Goal: Task Accomplishment & Management: Use online tool/utility

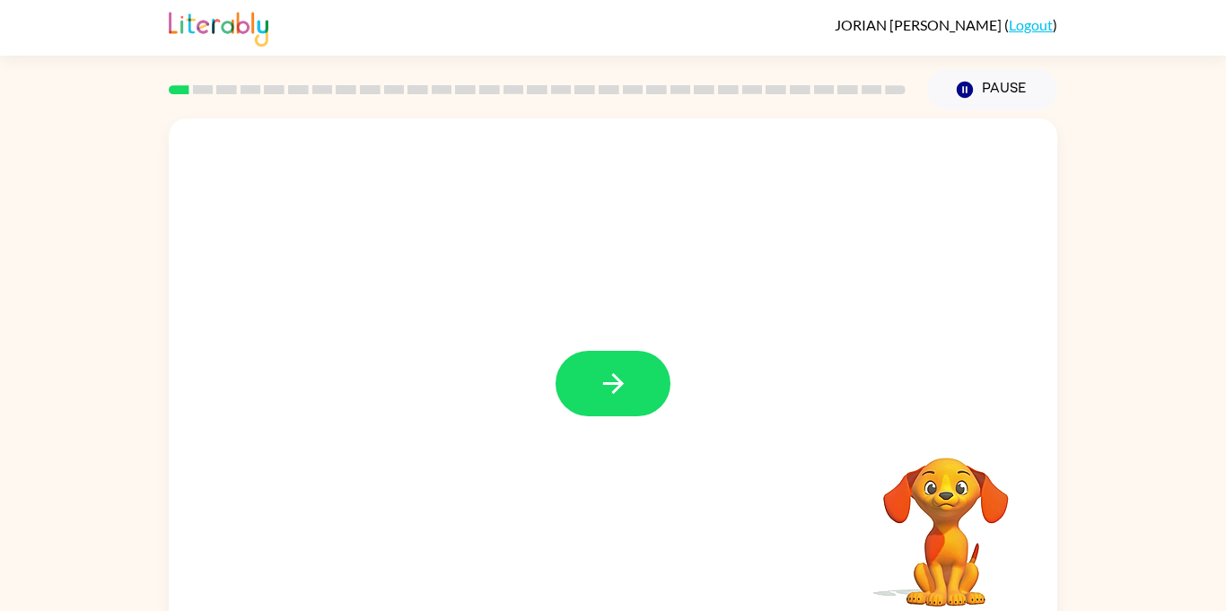
click at [326, 128] on div at bounding box center [613, 374] width 888 height 512
click at [342, 127] on div "Your browser must support playing .mp4 files to use Literably. Please try using…" at bounding box center [613, 374] width 888 height 512
click at [617, 400] on button "button" at bounding box center [612, 383] width 115 height 65
click at [439, 409] on div at bounding box center [613, 374] width 888 height 512
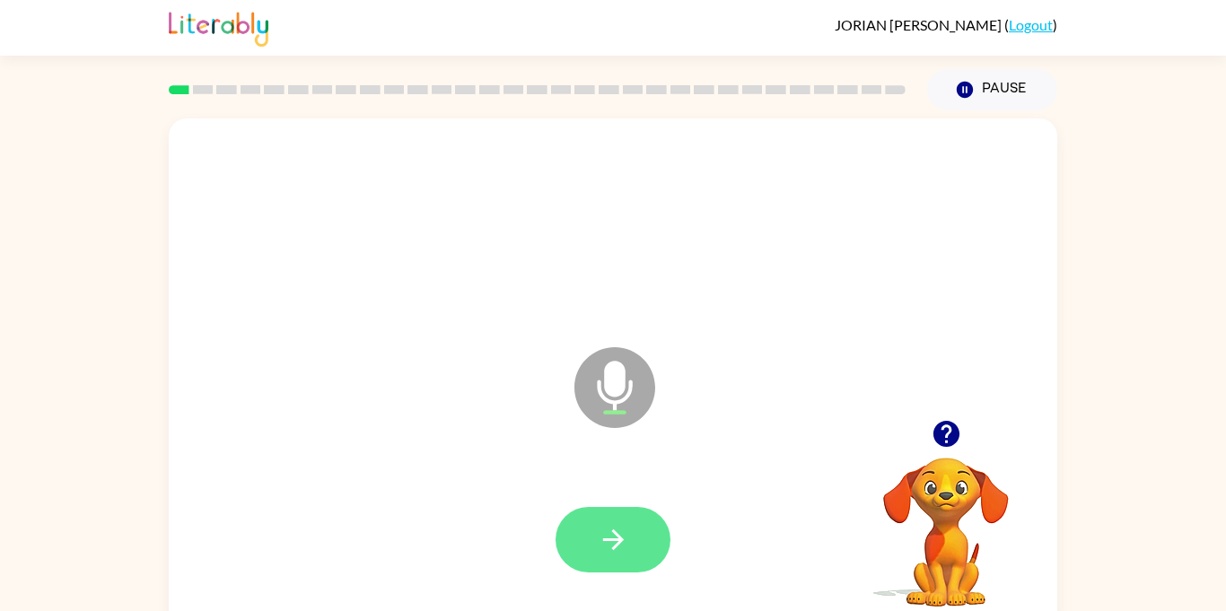
click at [605, 551] on icon "button" at bounding box center [612, 539] width 31 height 31
click at [605, 551] on div at bounding box center [613, 540] width 852 height 147
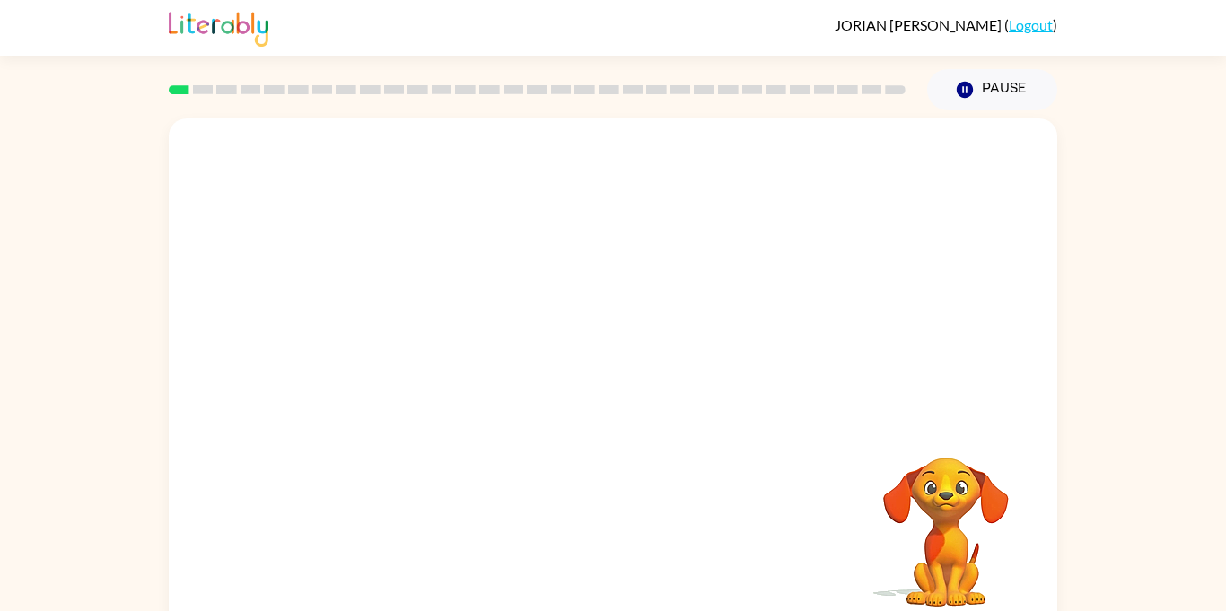
scroll to position [7, 0]
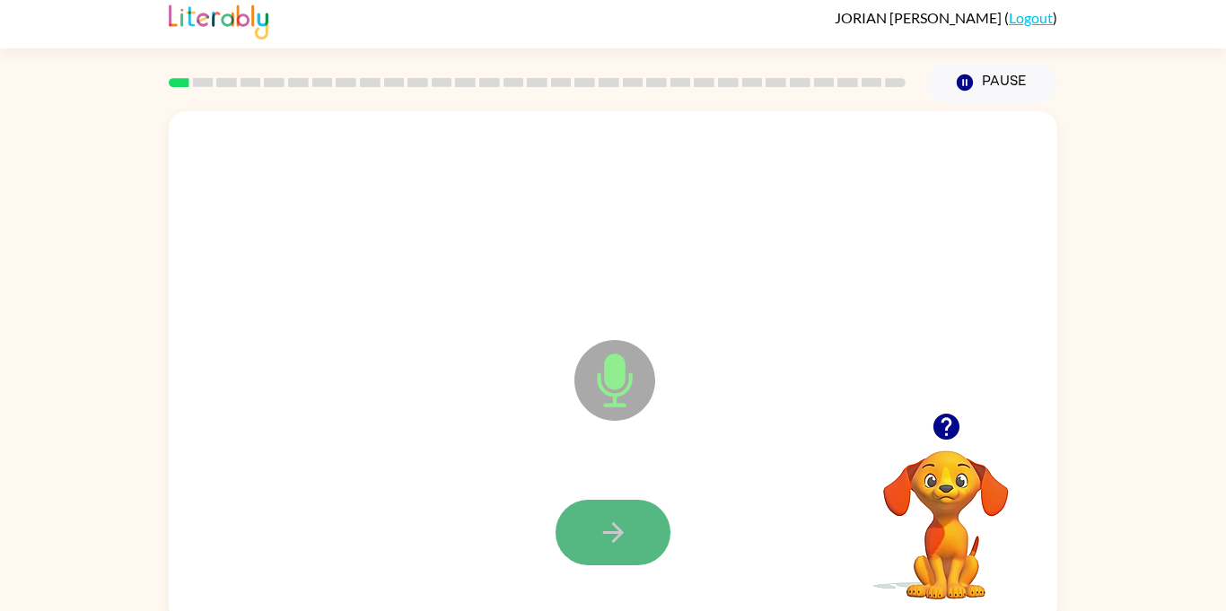
click at [589, 552] on button "button" at bounding box center [612, 532] width 115 height 65
click at [591, 551] on button "button" at bounding box center [612, 532] width 115 height 65
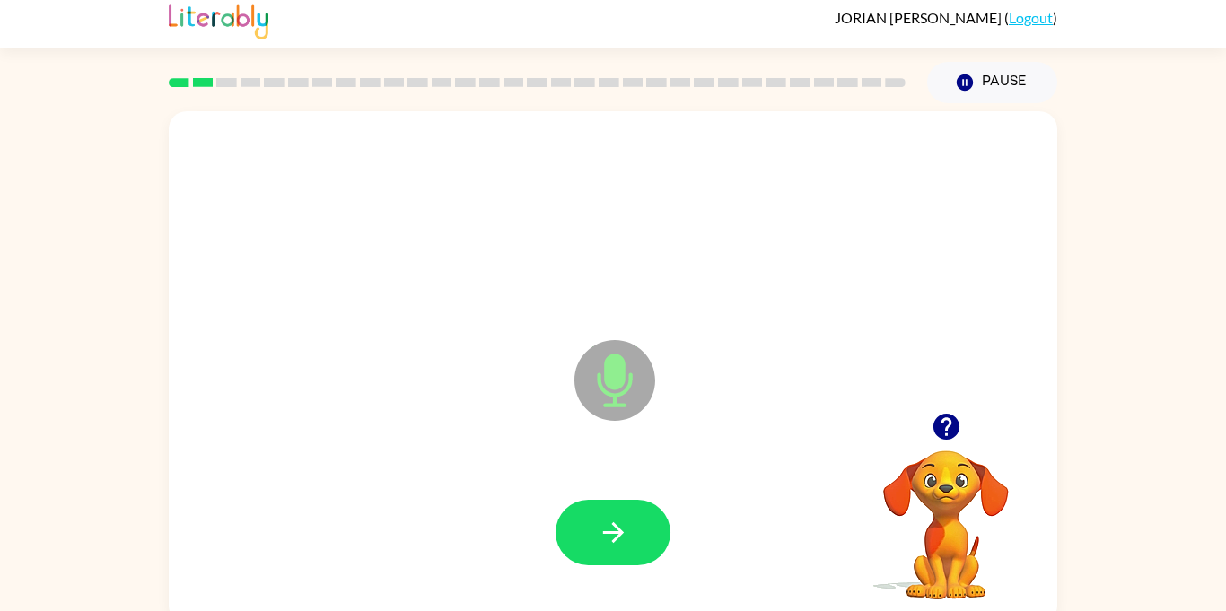
click at [591, 551] on button "button" at bounding box center [612, 532] width 115 height 65
click at [951, 405] on button "button" at bounding box center [946, 427] width 46 height 46
click at [641, 538] on button "button" at bounding box center [612, 532] width 115 height 65
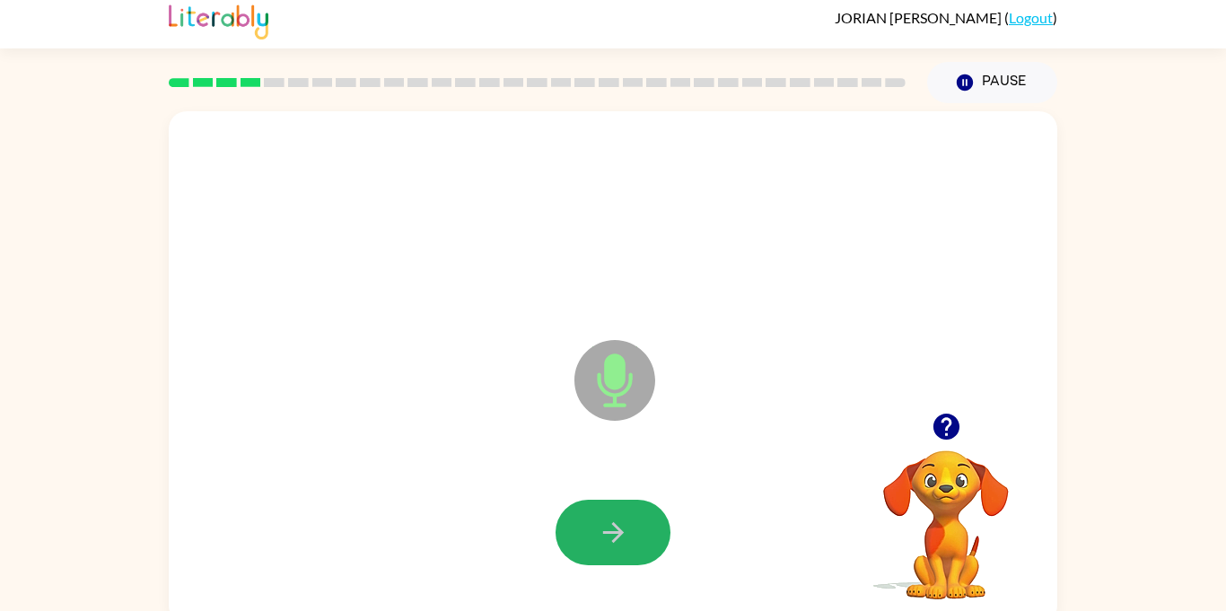
click at [641, 538] on button "button" at bounding box center [612, 532] width 115 height 65
click at [656, 550] on button "button" at bounding box center [612, 532] width 115 height 65
click at [644, 544] on button "button" at bounding box center [612, 532] width 115 height 65
click at [645, 539] on button "button" at bounding box center [612, 532] width 115 height 65
click at [930, 432] on icon "button" at bounding box center [945, 426] width 31 height 31
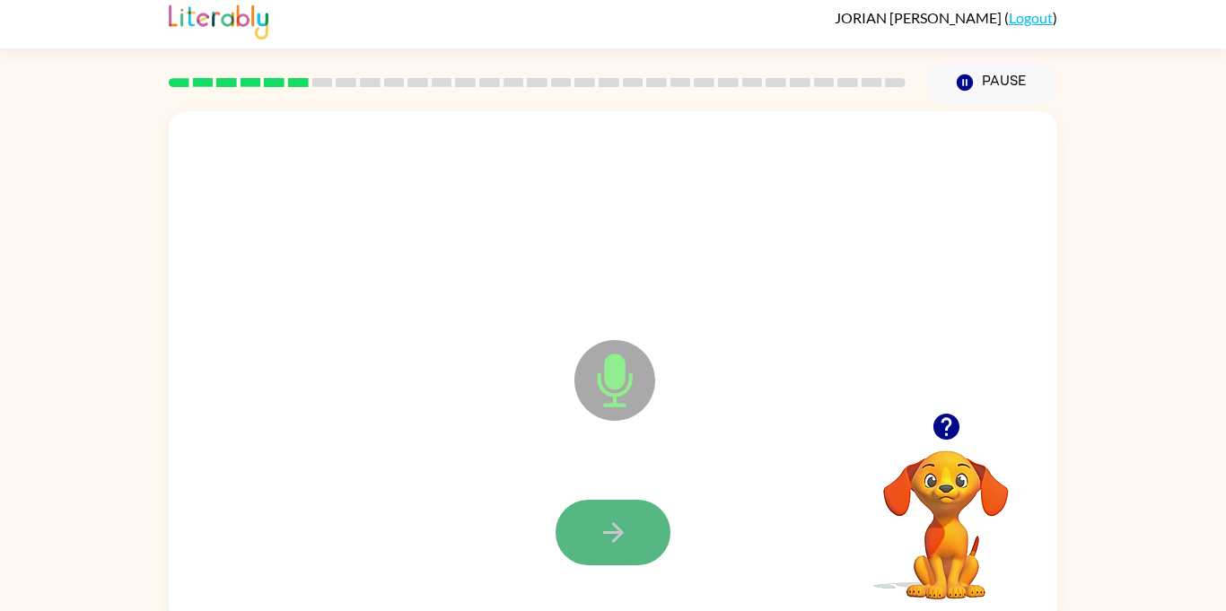
click at [618, 540] on icon "button" at bounding box center [612, 532] width 31 height 31
click at [618, 550] on button "button" at bounding box center [612, 532] width 115 height 65
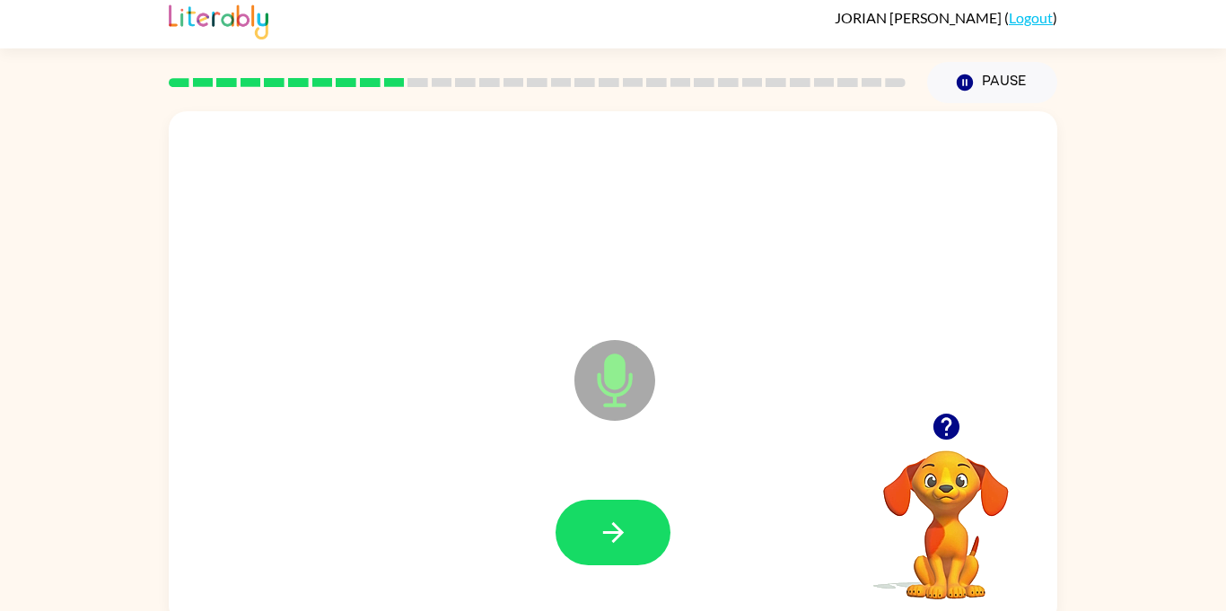
click at [963, 510] on video "Your browser must support playing .mp4 files to use Literably. Please try using…" at bounding box center [945, 512] width 179 height 179
click at [951, 413] on icon "button" at bounding box center [945, 426] width 31 height 31
click at [623, 517] on icon "button" at bounding box center [612, 532] width 31 height 31
click at [577, 563] on div at bounding box center [612, 532] width 115 height 65
click at [653, 475] on div at bounding box center [613, 532] width 852 height 147
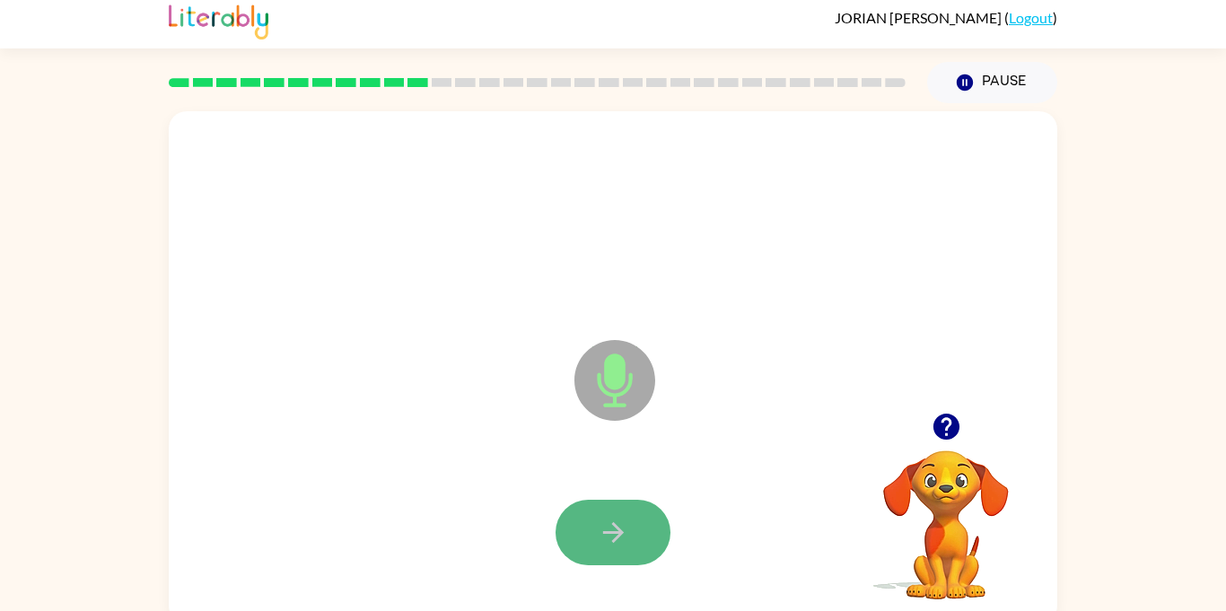
click at [650, 512] on button "button" at bounding box center [612, 532] width 115 height 65
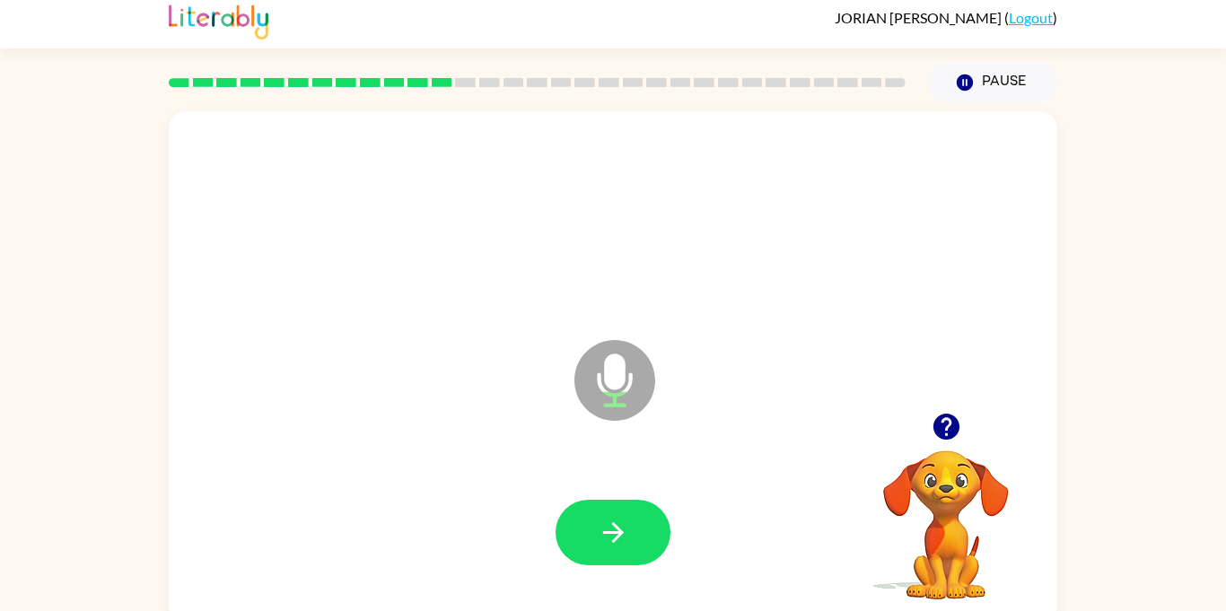
click at [944, 432] on icon "button" at bounding box center [945, 427] width 26 height 26
click at [930, 440] on icon "button" at bounding box center [945, 426] width 31 height 31
click at [579, 555] on button "button" at bounding box center [612, 532] width 115 height 65
click at [636, 519] on button "button" at bounding box center [612, 532] width 115 height 65
click at [636, 520] on button "button" at bounding box center [612, 532] width 115 height 65
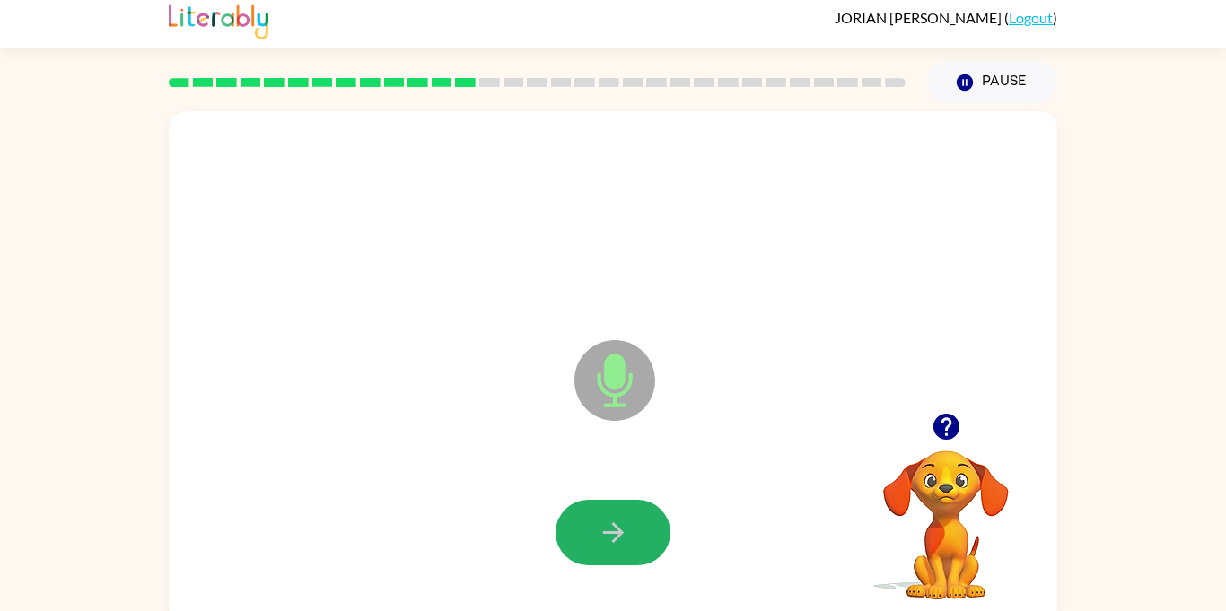
click at [636, 520] on button "button" at bounding box center [612, 532] width 115 height 65
click at [633, 519] on button "button" at bounding box center [612, 532] width 115 height 65
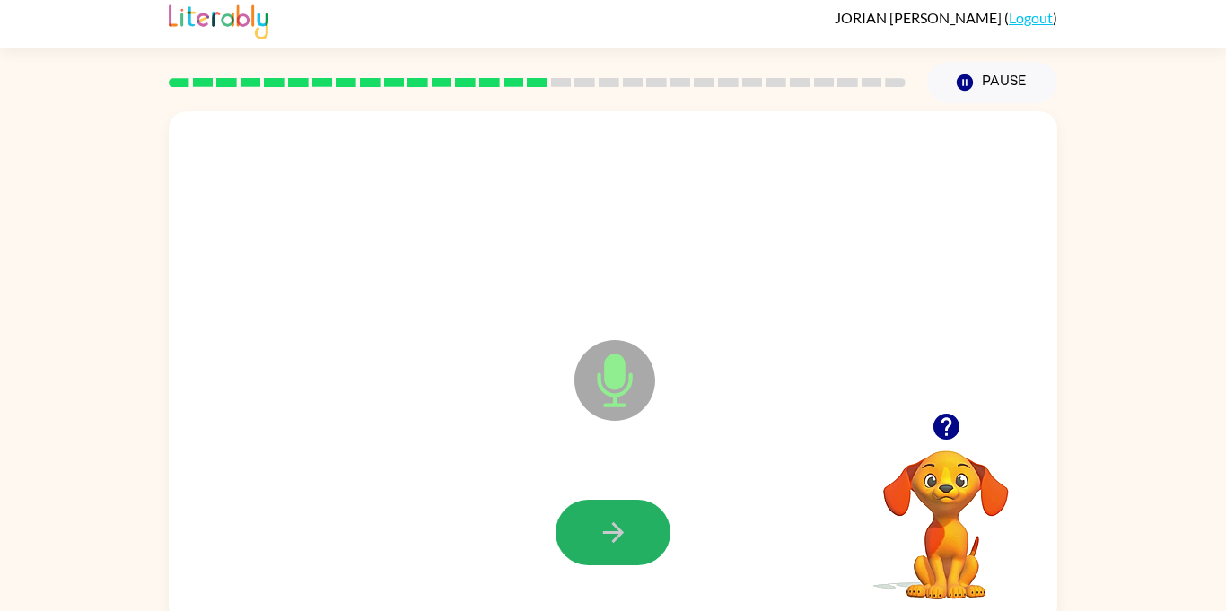
click at [633, 519] on button "button" at bounding box center [612, 532] width 115 height 65
click at [630, 526] on button "button" at bounding box center [612, 532] width 115 height 65
click at [615, 555] on button "button" at bounding box center [612, 532] width 115 height 65
click at [615, 555] on div at bounding box center [612, 532] width 115 height 65
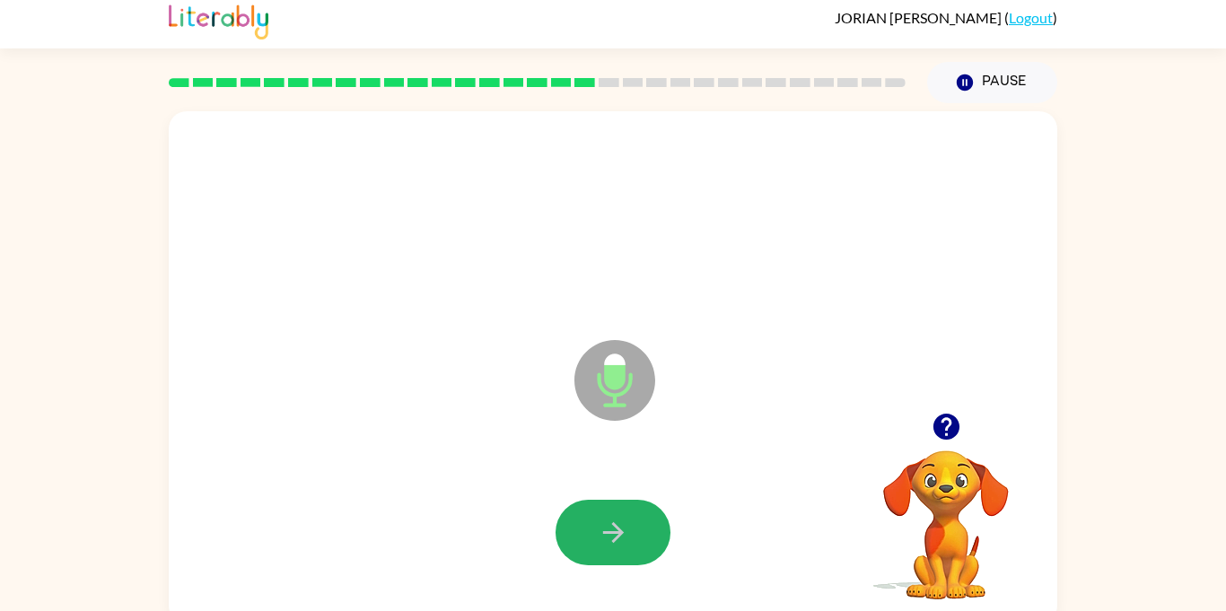
click at [615, 555] on button "button" at bounding box center [612, 532] width 115 height 65
click at [929, 498] on video "Your browser must support playing .mp4 files to use Literably. Please try using…" at bounding box center [945, 512] width 179 height 179
click at [946, 416] on icon "button" at bounding box center [945, 427] width 26 height 26
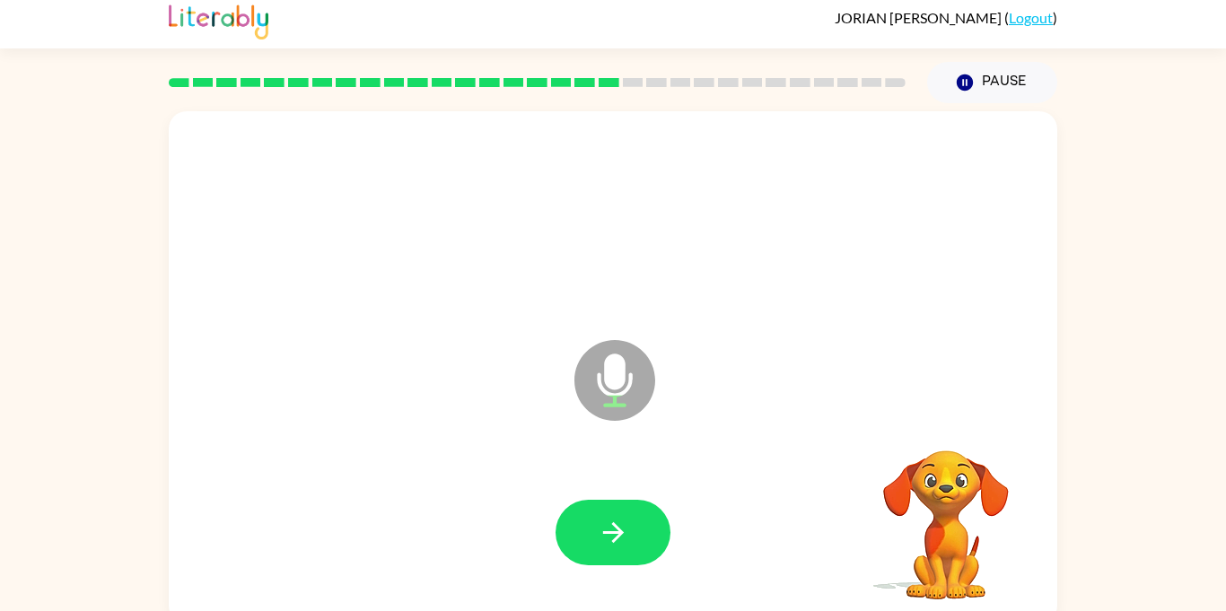
click at [946, 416] on div "Microphone The Microphone is here when it is your turn to talk" at bounding box center [613, 367] width 888 height 512
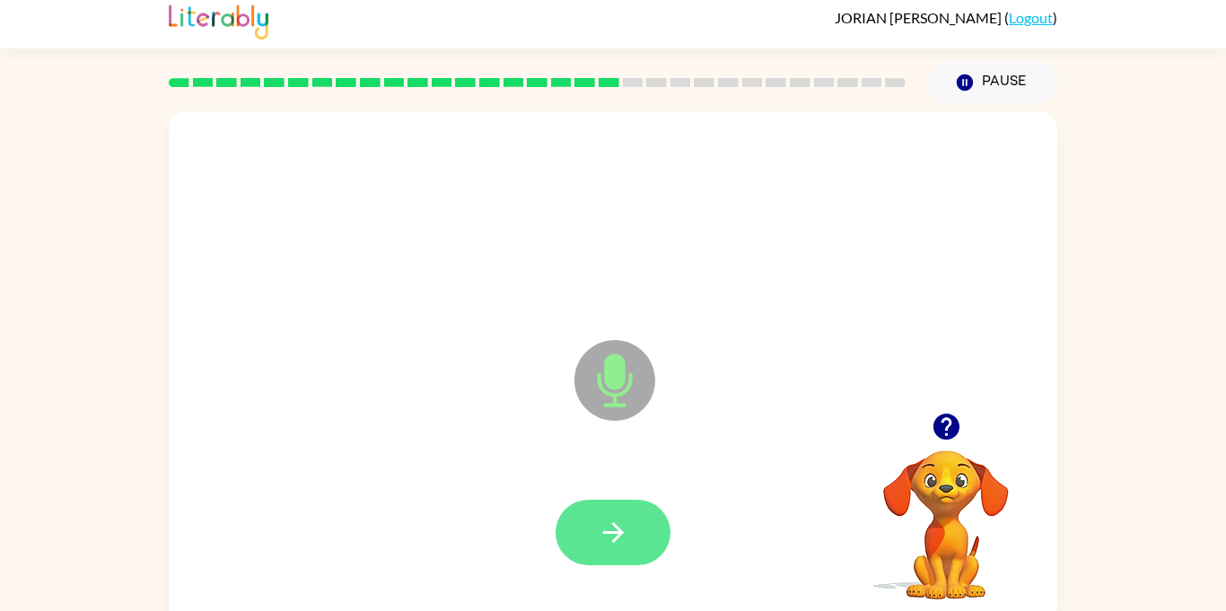
click at [616, 546] on icon "button" at bounding box center [612, 532] width 31 height 31
click at [954, 414] on icon "button" at bounding box center [945, 426] width 31 height 31
click at [637, 522] on button "button" at bounding box center [612, 532] width 115 height 65
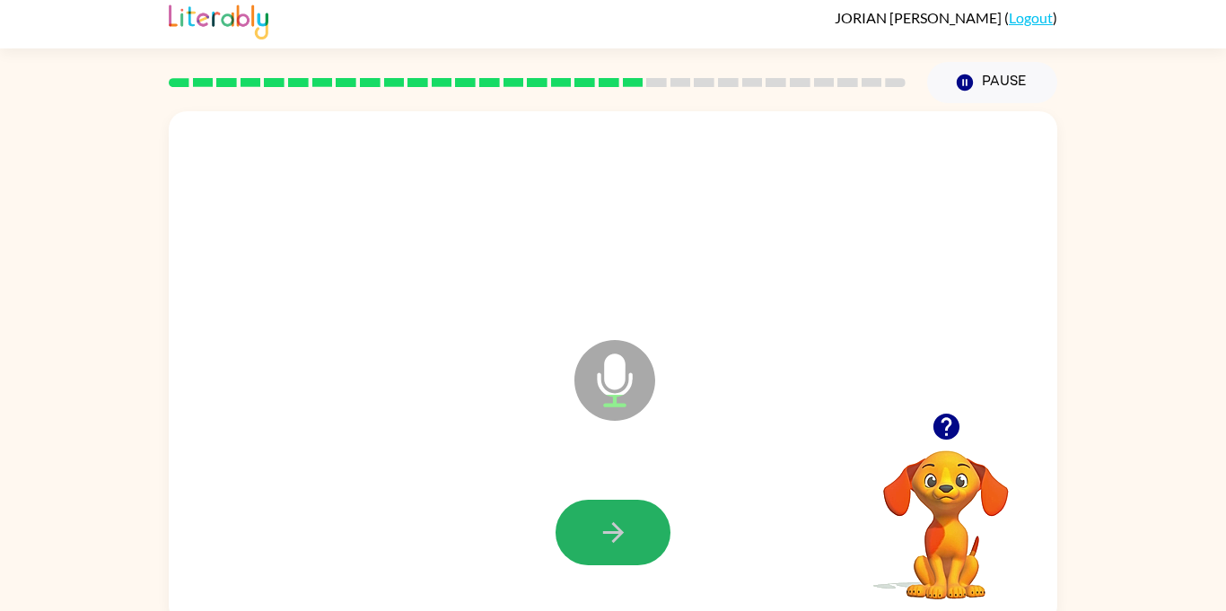
click at [637, 522] on button "button" at bounding box center [612, 532] width 115 height 65
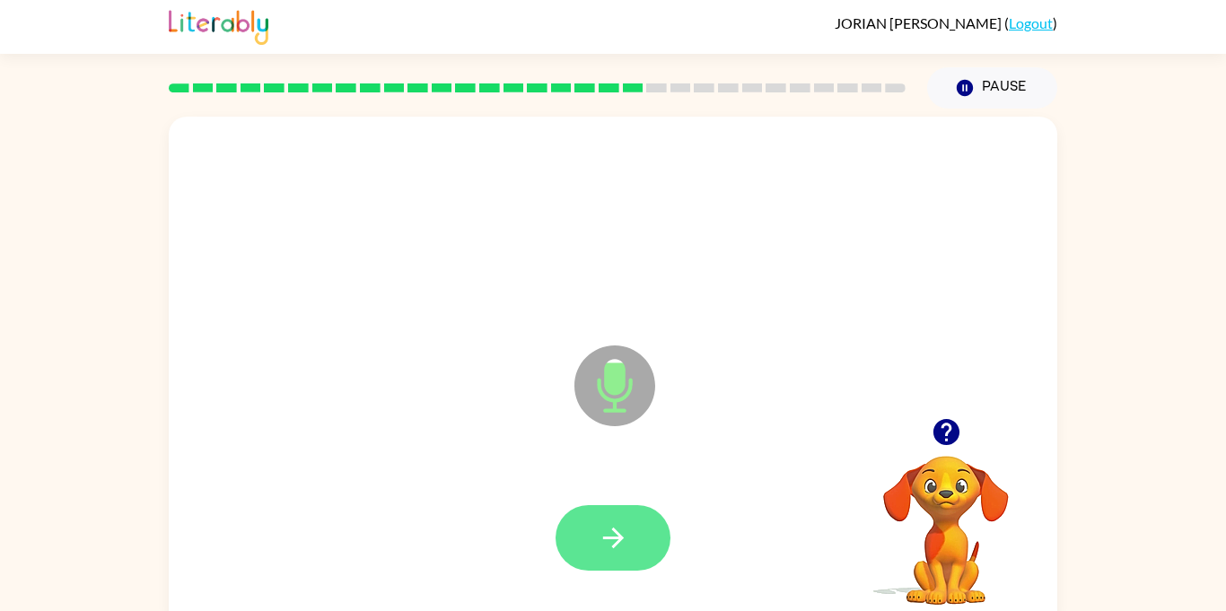
scroll to position [0, 0]
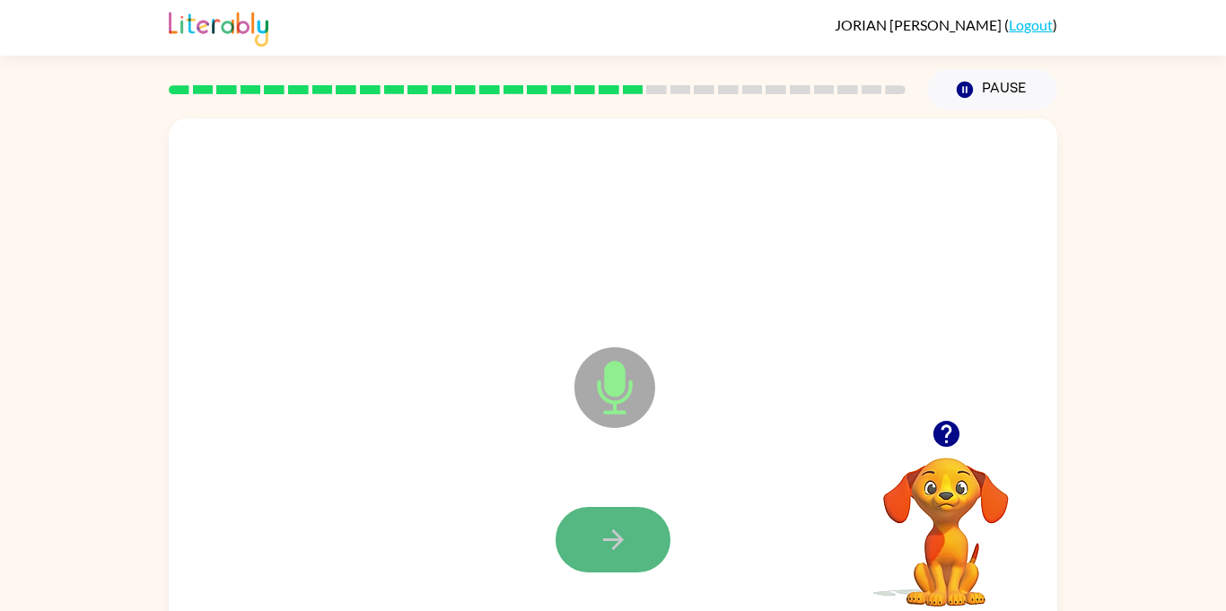
click at [641, 513] on button "button" at bounding box center [612, 539] width 115 height 65
click at [641, 513] on div at bounding box center [612, 539] width 115 height 65
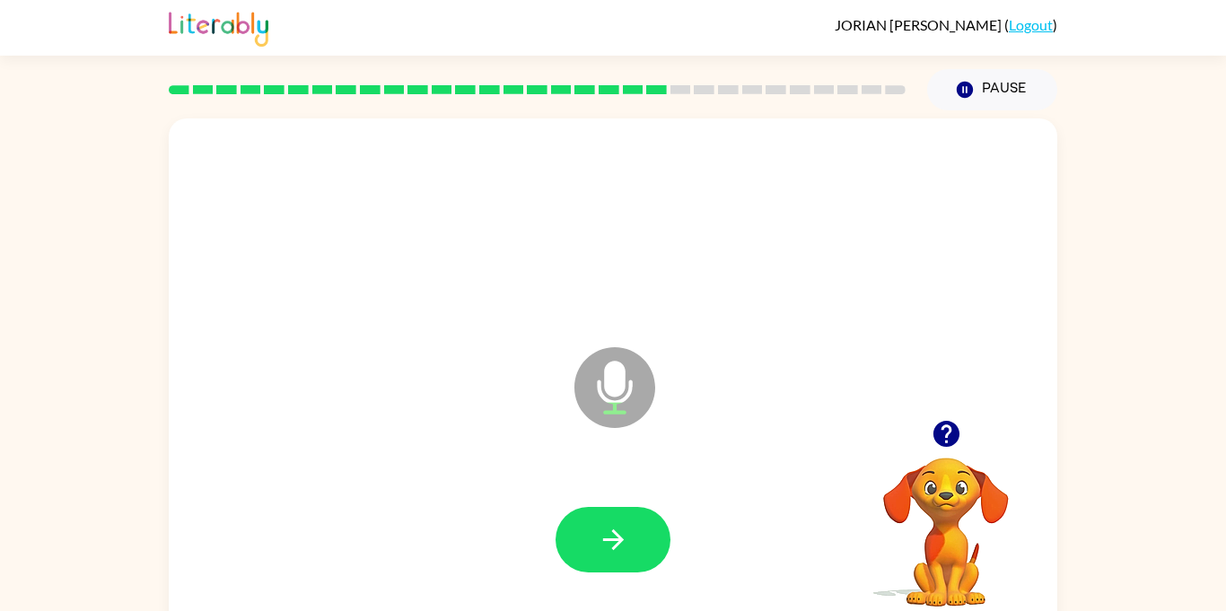
scroll to position [20, 0]
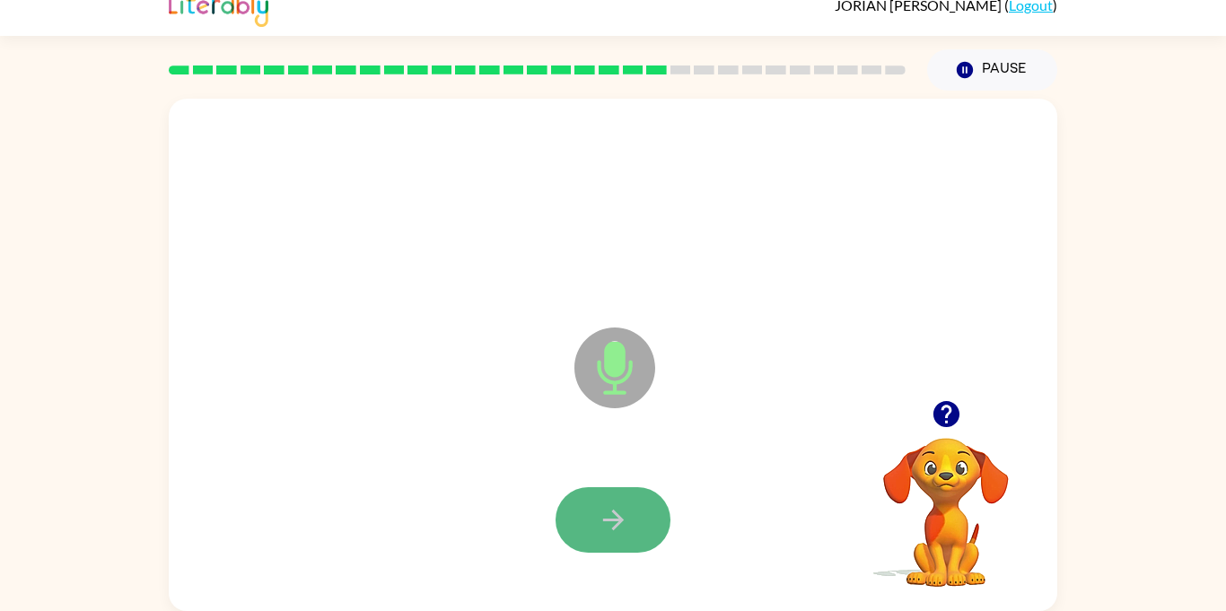
click at [612, 522] on icon "button" at bounding box center [612, 519] width 31 height 31
click at [617, 532] on icon "button" at bounding box center [612, 519] width 31 height 31
click at [617, 533] on icon "button" at bounding box center [612, 519] width 31 height 31
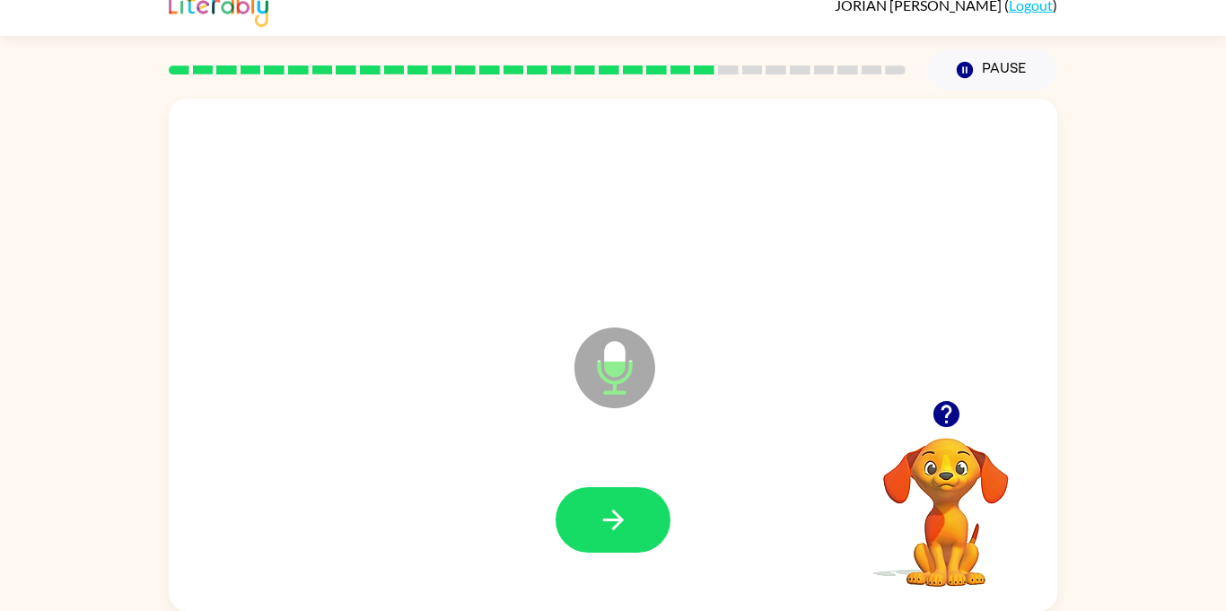
click at [617, 533] on icon "button" at bounding box center [612, 519] width 31 height 31
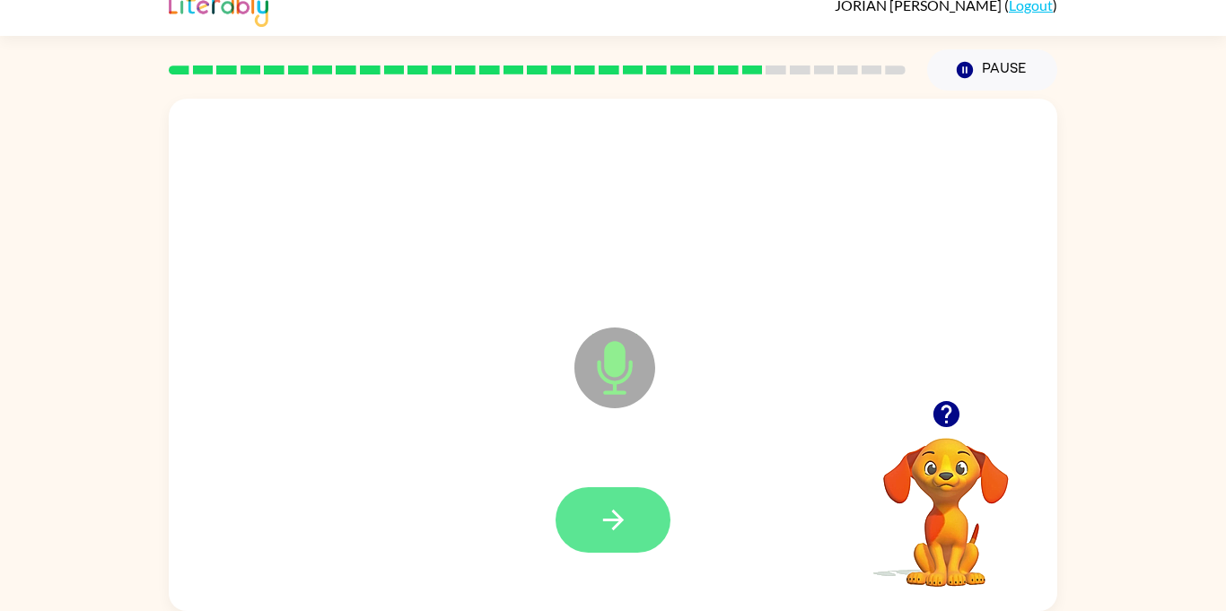
click at [641, 522] on button "button" at bounding box center [612, 519] width 115 height 65
click at [580, 498] on button "button" at bounding box center [612, 519] width 115 height 65
click at [581, 498] on button "button" at bounding box center [612, 519] width 115 height 65
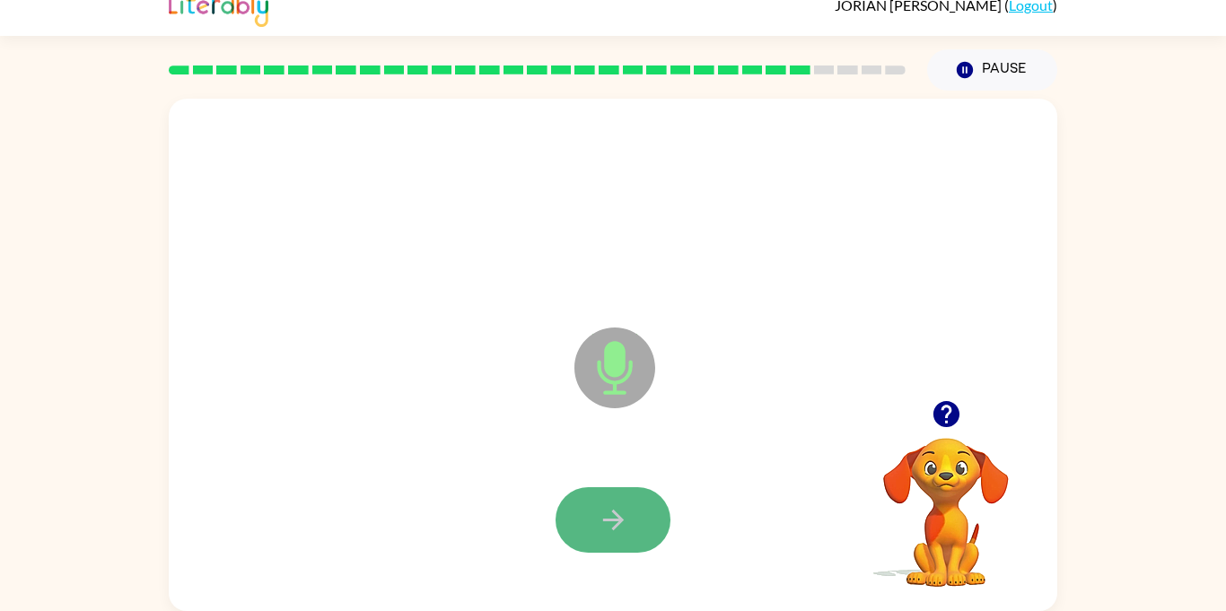
click at [580, 501] on button "button" at bounding box center [612, 519] width 115 height 65
click at [619, 510] on icon "button" at bounding box center [612, 519] width 31 height 31
click at [622, 510] on icon "button" at bounding box center [612, 519] width 31 height 31
click at [622, 514] on icon "button" at bounding box center [612, 519] width 31 height 31
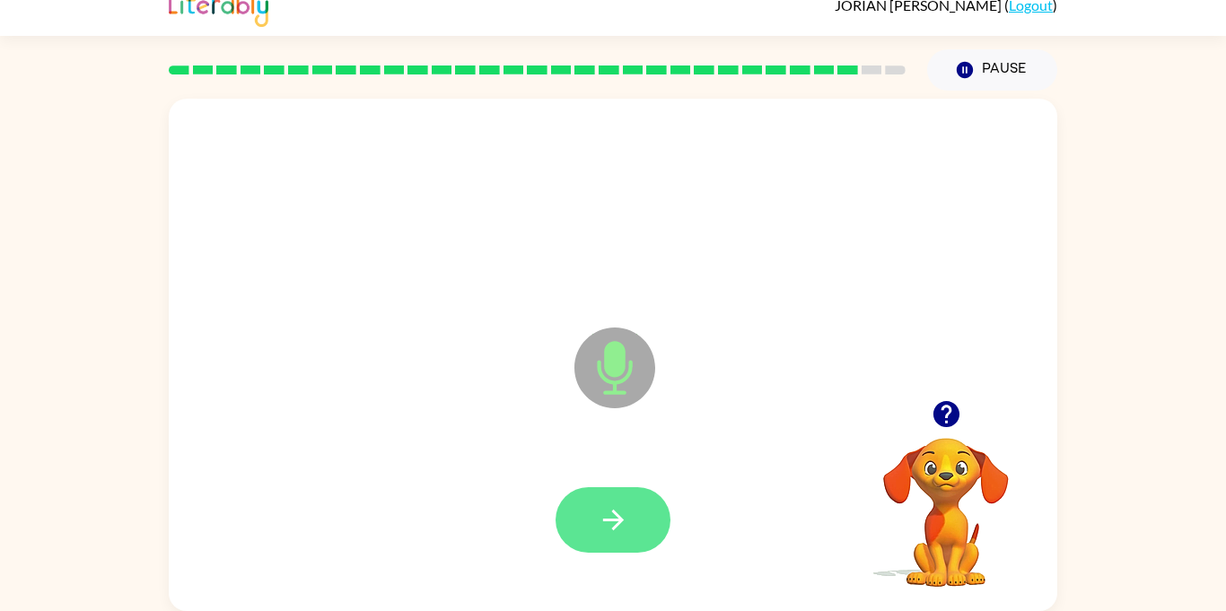
click at [624, 519] on icon "button" at bounding box center [612, 519] width 31 height 31
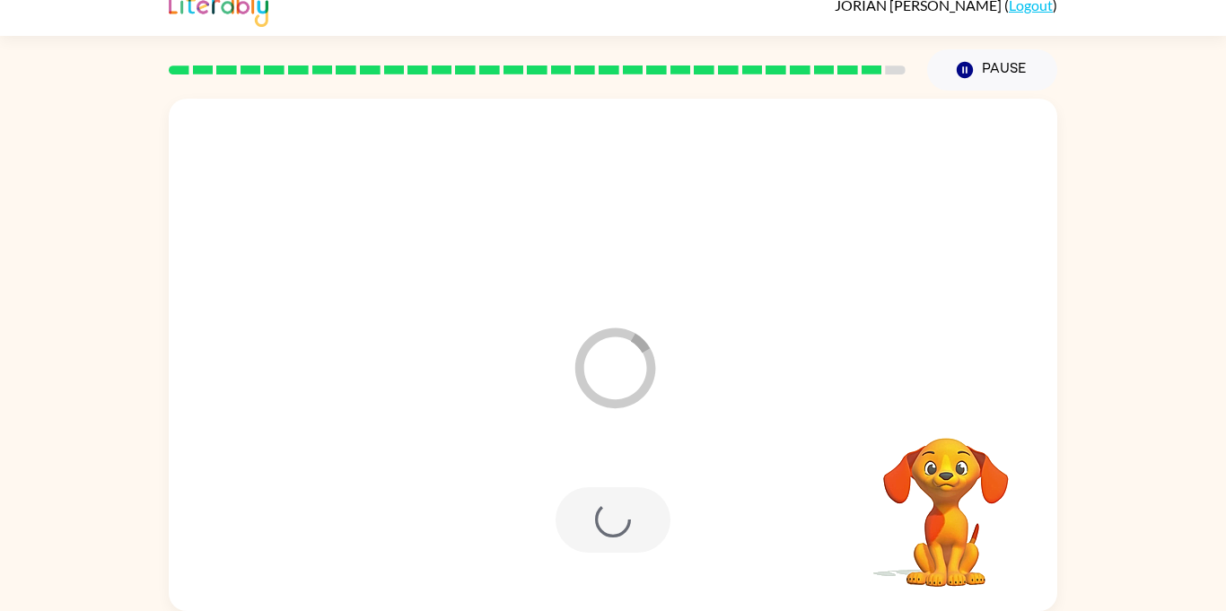
scroll to position [0, 0]
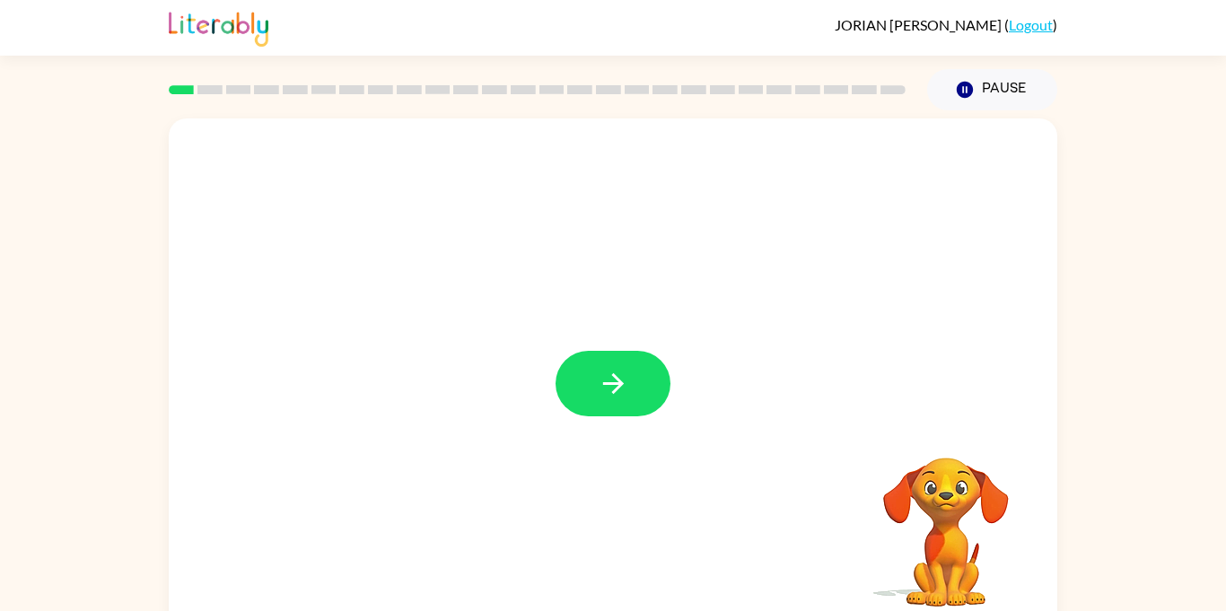
click at [964, 519] on video "Your browser must support playing .mp4 files to use Literably. Please try using…" at bounding box center [945, 519] width 179 height 179
click at [954, 516] on video "Your browser must support playing .mp4 files to use Literably. Please try using…" at bounding box center [945, 519] width 179 height 179
click at [581, 361] on button "button" at bounding box center [612, 383] width 115 height 65
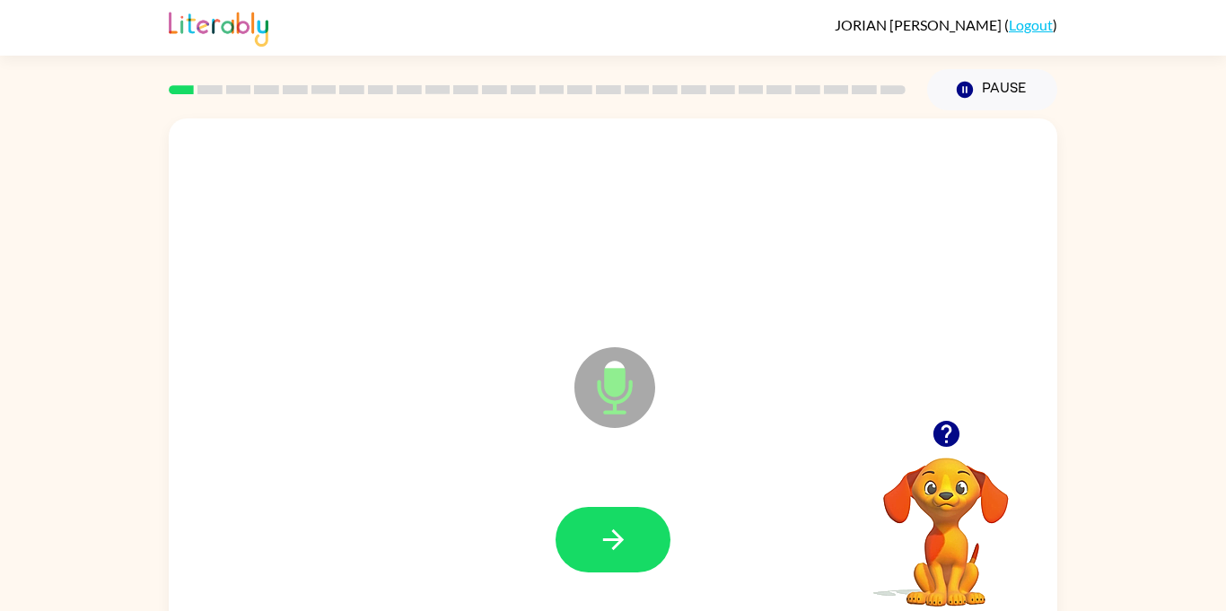
click at [603, 417] on icon at bounding box center [614, 387] width 81 height 81
click at [607, 414] on icon "Microphone The Microphone is here when it is your turn to talk" at bounding box center [704, 410] width 269 height 135
click at [615, 410] on icon "Microphone The Microphone is here when it is your turn to talk" at bounding box center [704, 410] width 269 height 135
click at [620, 513] on button "button" at bounding box center [612, 539] width 115 height 65
click at [605, 537] on icon "button" at bounding box center [612, 539] width 31 height 31
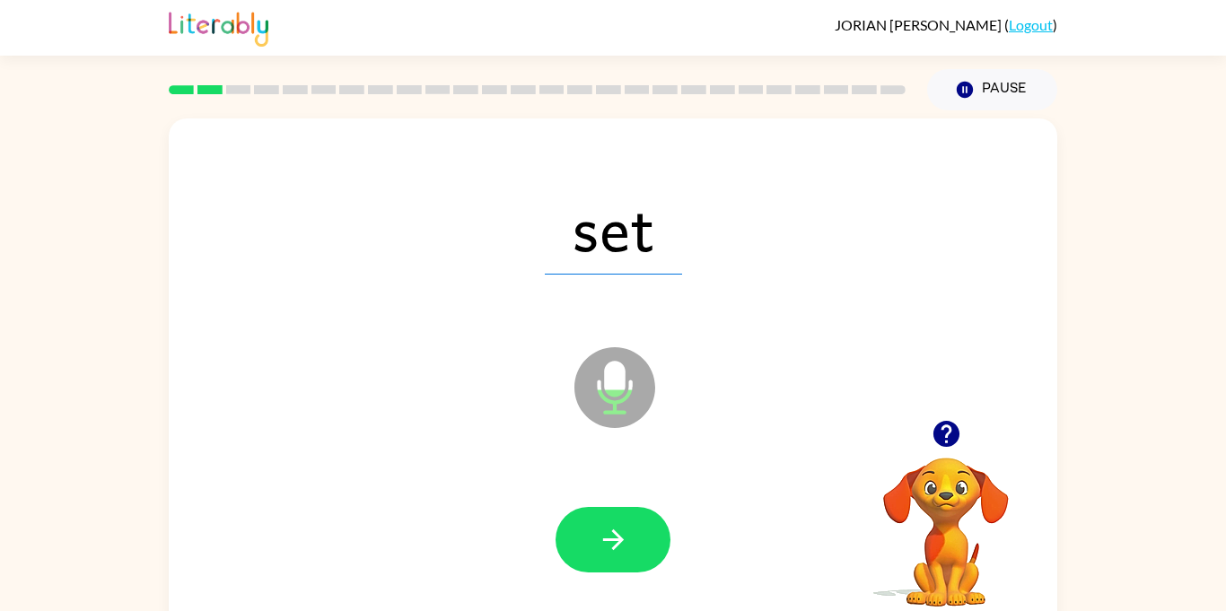
click at [605, 537] on icon "button" at bounding box center [612, 539] width 31 height 31
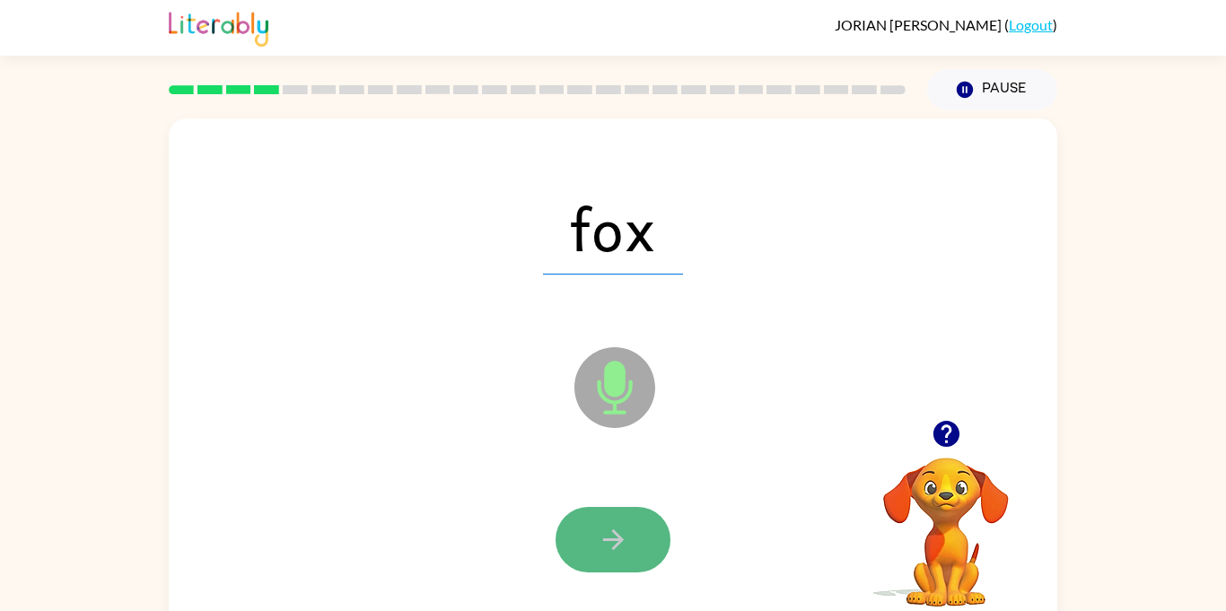
click at [605, 538] on icon "button" at bounding box center [612, 539] width 21 height 21
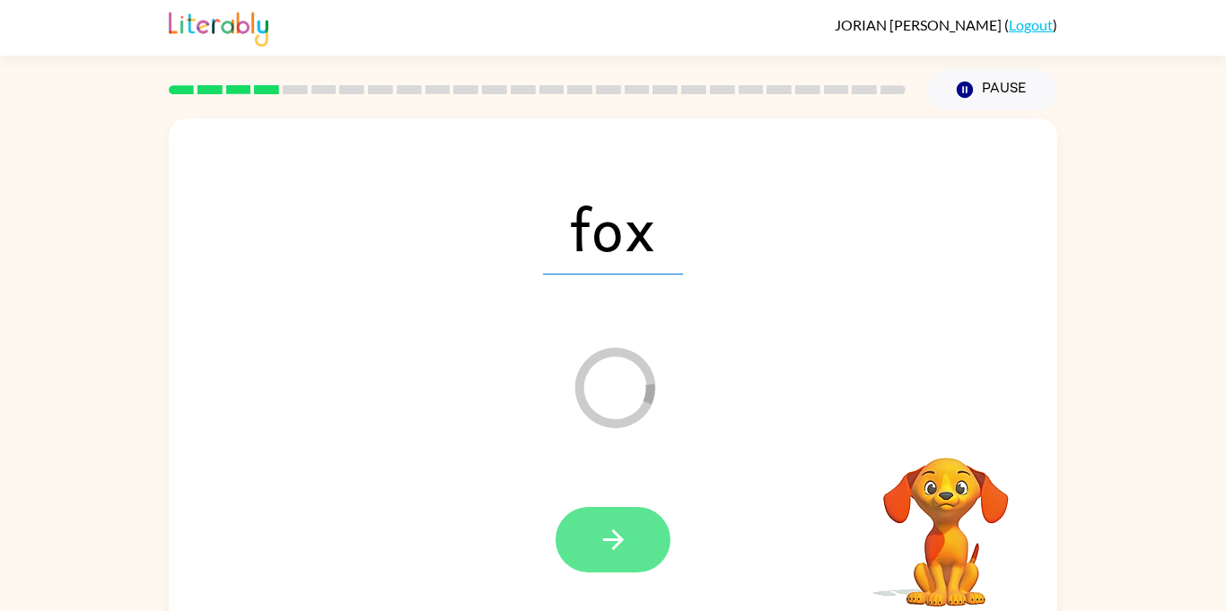
click at [605, 538] on icon "button" at bounding box center [612, 539] width 21 height 21
click at [605, 538] on div at bounding box center [612, 539] width 115 height 65
click at [956, 547] on video "Your browser must support playing .mp4 files to use Literably. Please try using…" at bounding box center [945, 519] width 179 height 179
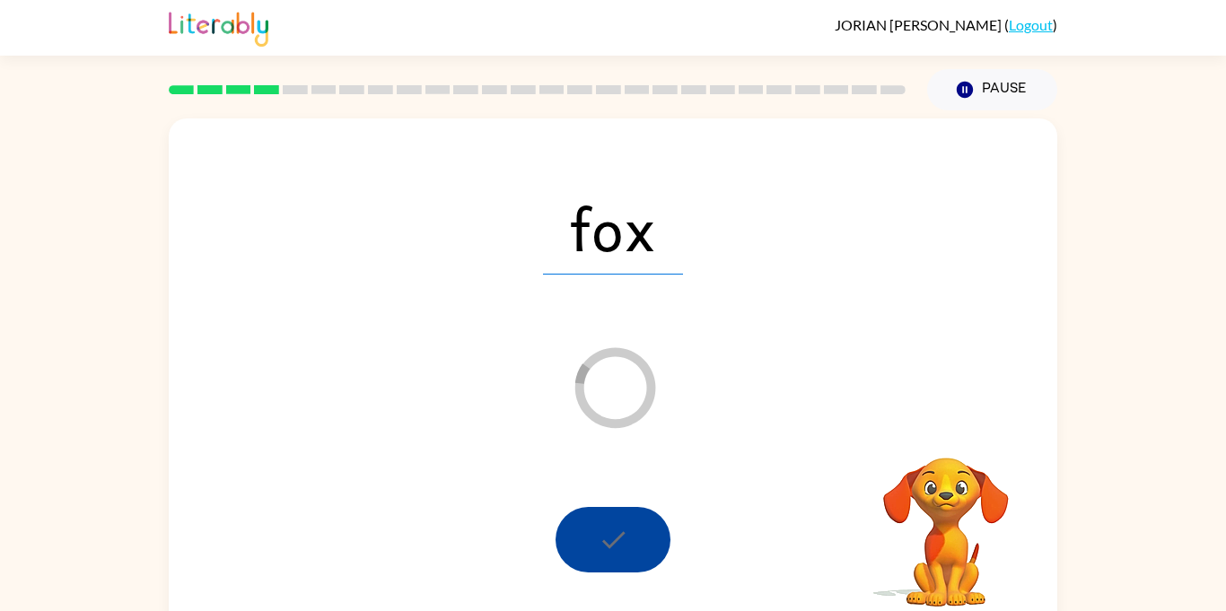
click at [627, 388] on icon "Loader Your response is being sent to our graders" at bounding box center [615, 388] width 108 height 108
click at [639, 393] on icon "Loader Your response is being sent to our graders" at bounding box center [615, 388] width 108 height 108
click at [640, 395] on icon "Loader Your response is being sent to our graders" at bounding box center [615, 388] width 108 height 108
click at [647, 397] on icon at bounding box center [615, 387] width 81 height 81
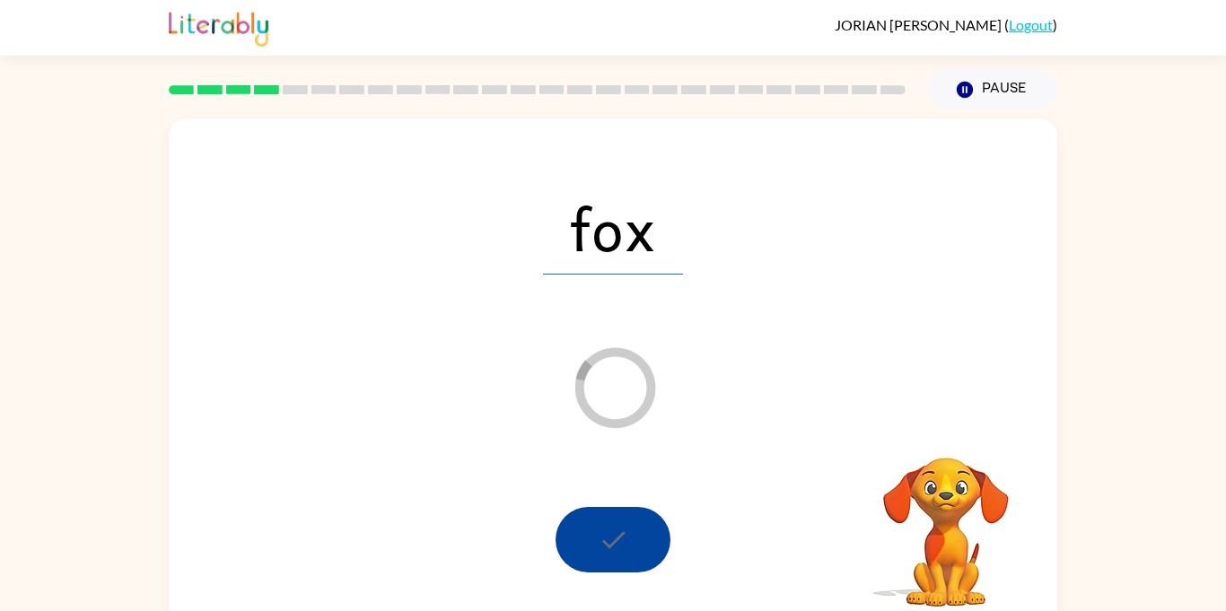
click at [639, 232] on span "fox" at bounding box center [613, 227] width 140 height 93
click at [650, 540] on div at bounding box center [612, 539] width 115 height 65
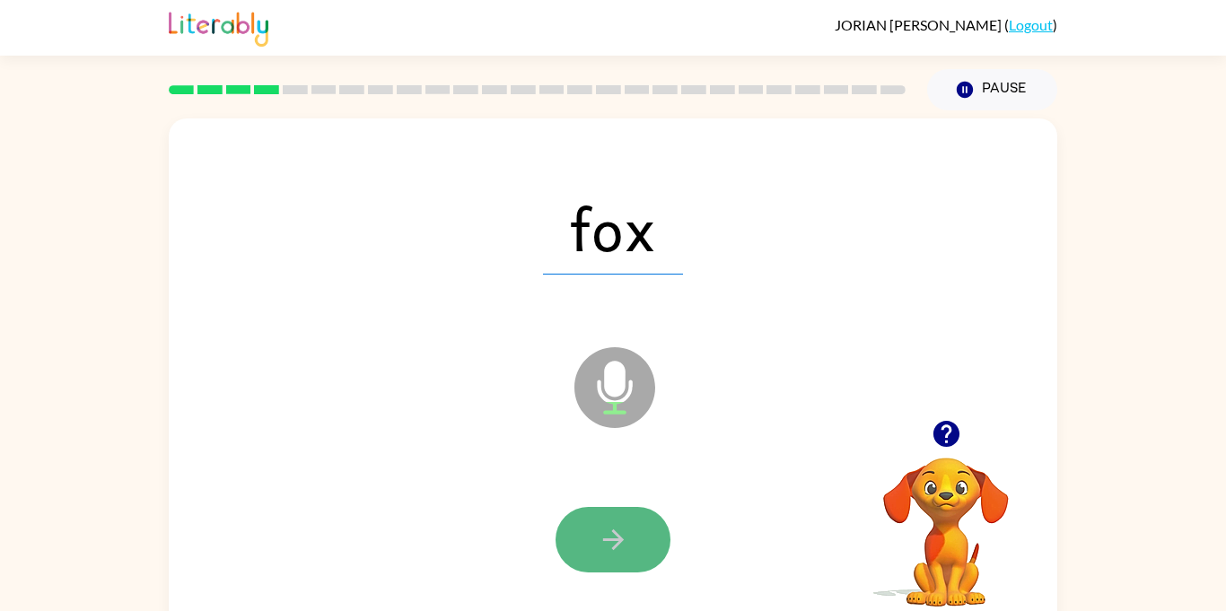
click at [620, 548] on icon "button" at bounding box center [612, 539] width 31 height 31
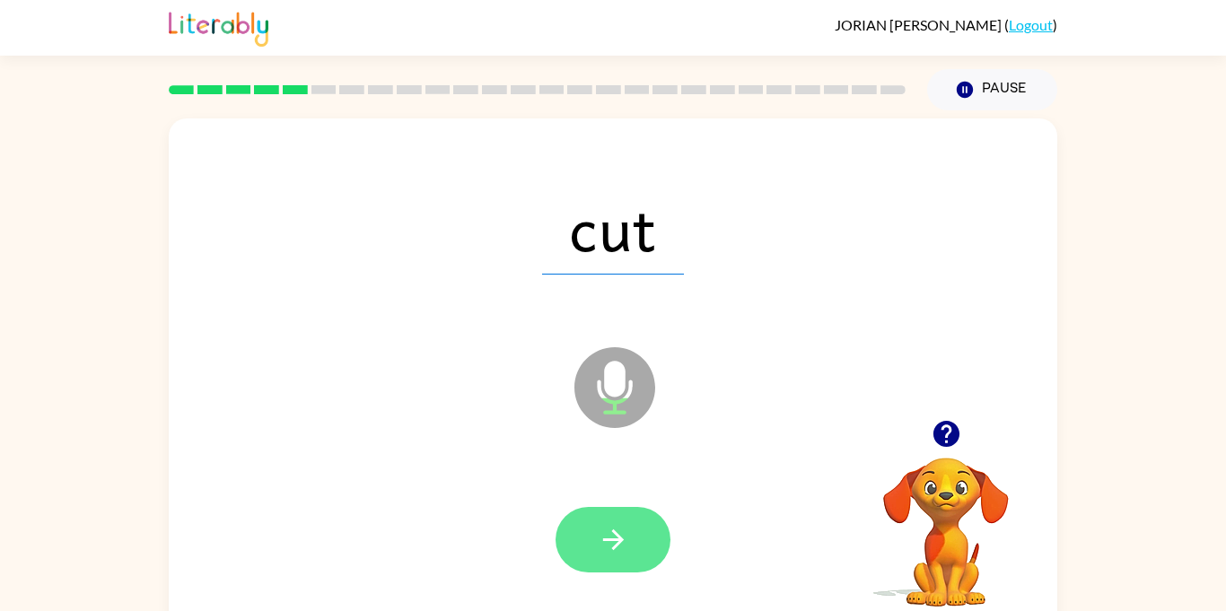
click at [620, 549] on icon "button" at bounding box center [612, 539] width 31 height 31
click at [621, 553] on icon "button" at bounding box center [612, 539] width 31 height 31
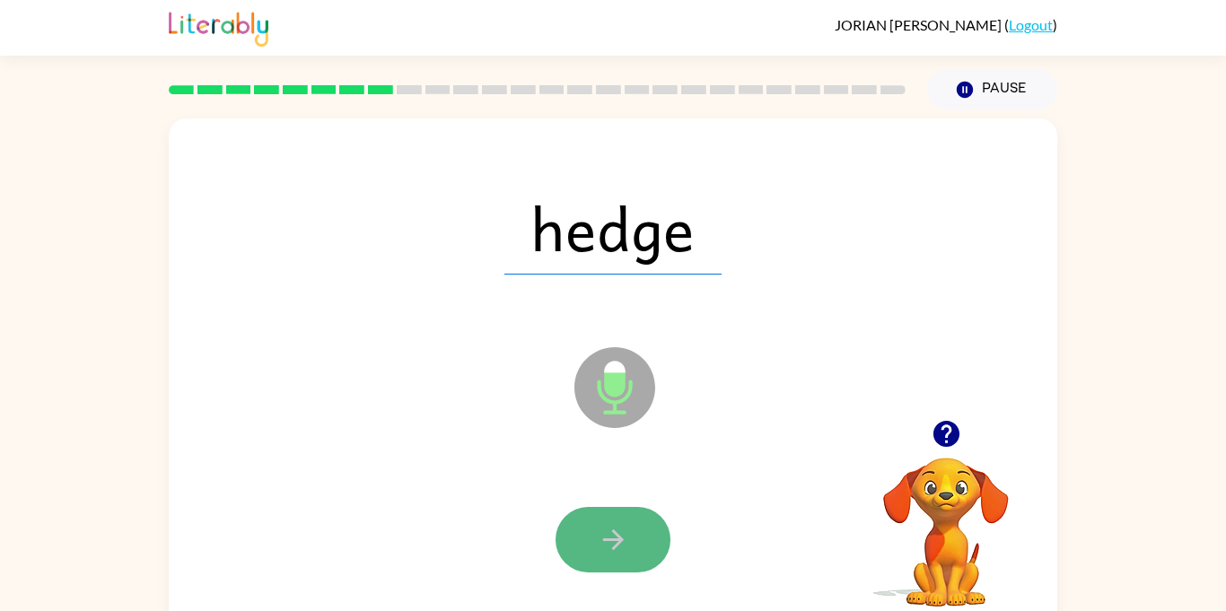
click at [620, 554] on icon "button" at bounding box center [612, 539] width 31 height 31
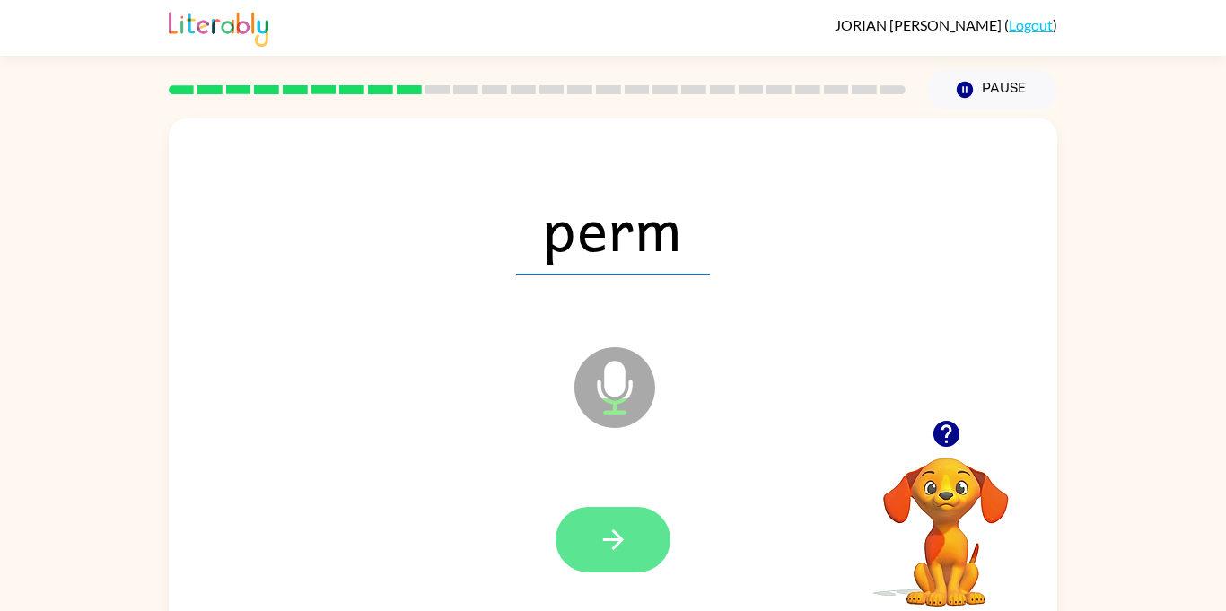
click at [626, 559] on button "button" at bounding box center [612, 539] width 115 height 65
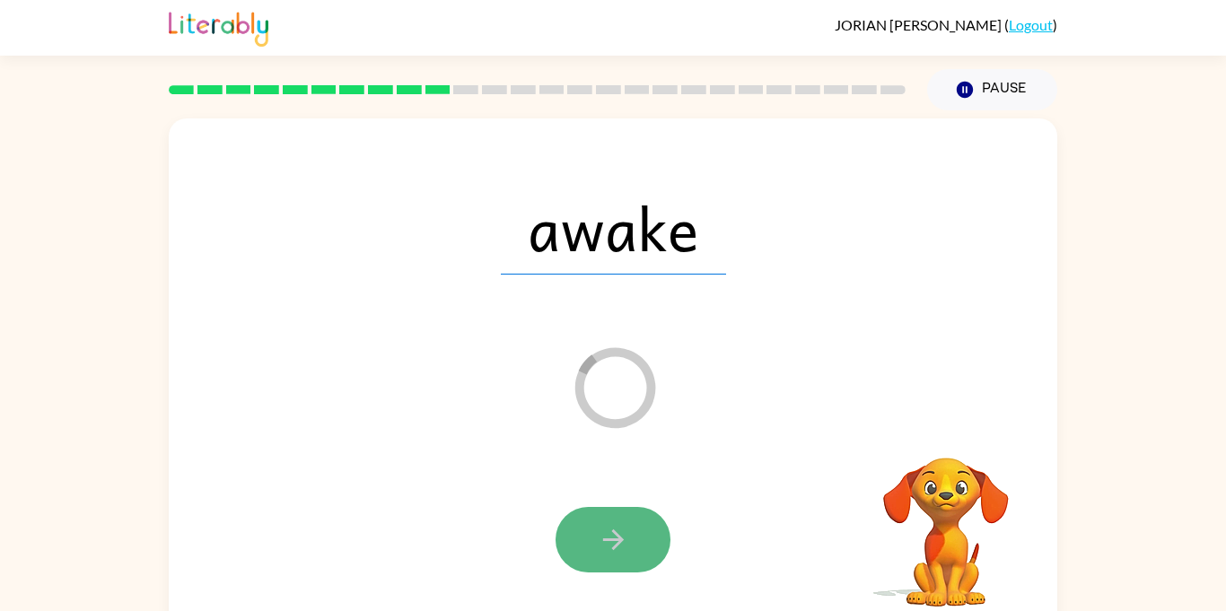
click at [624, 534] on icon "button" at bounding box center [612, 539] width 31 height 31
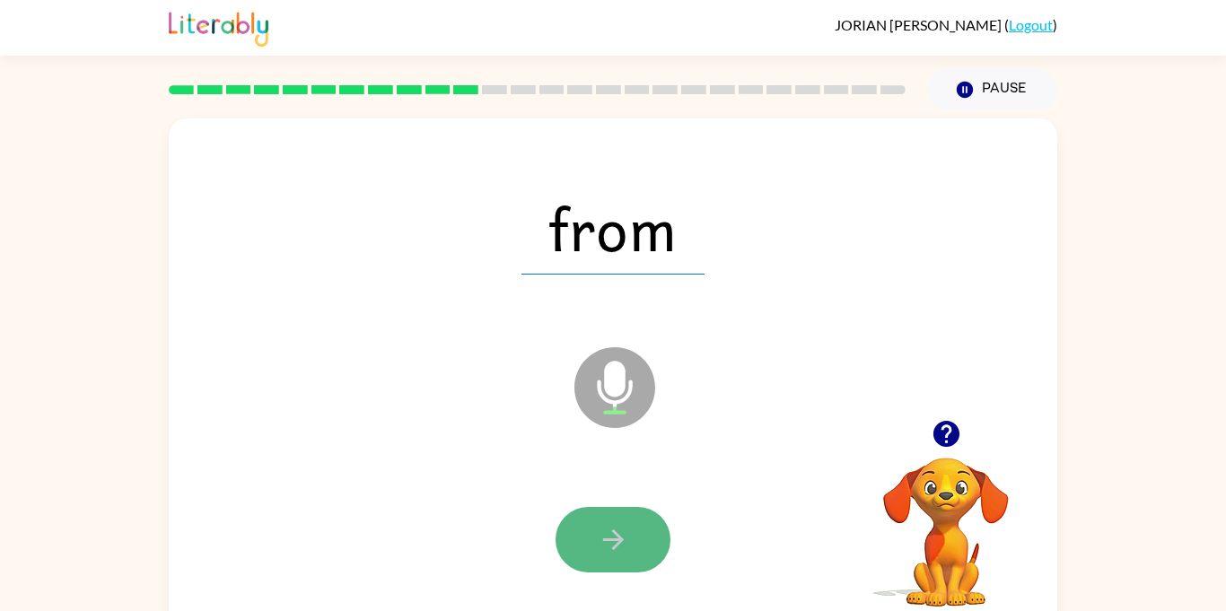
click at [624, 554] on icon "button" at bounding box center [612, 539] width 31 height 31
click at [591, 563] on button "button" at bounding box center [612, 539] width 115 height 65
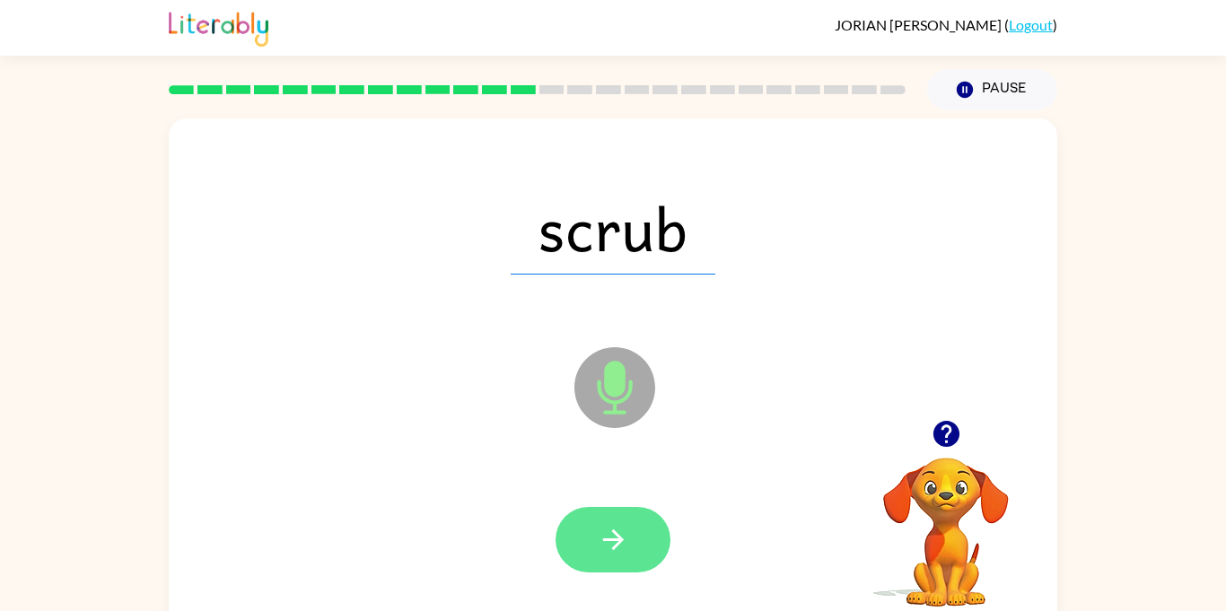
click at [637, 525] on button "button" at bounding box center [612, 539] width 115 height 65
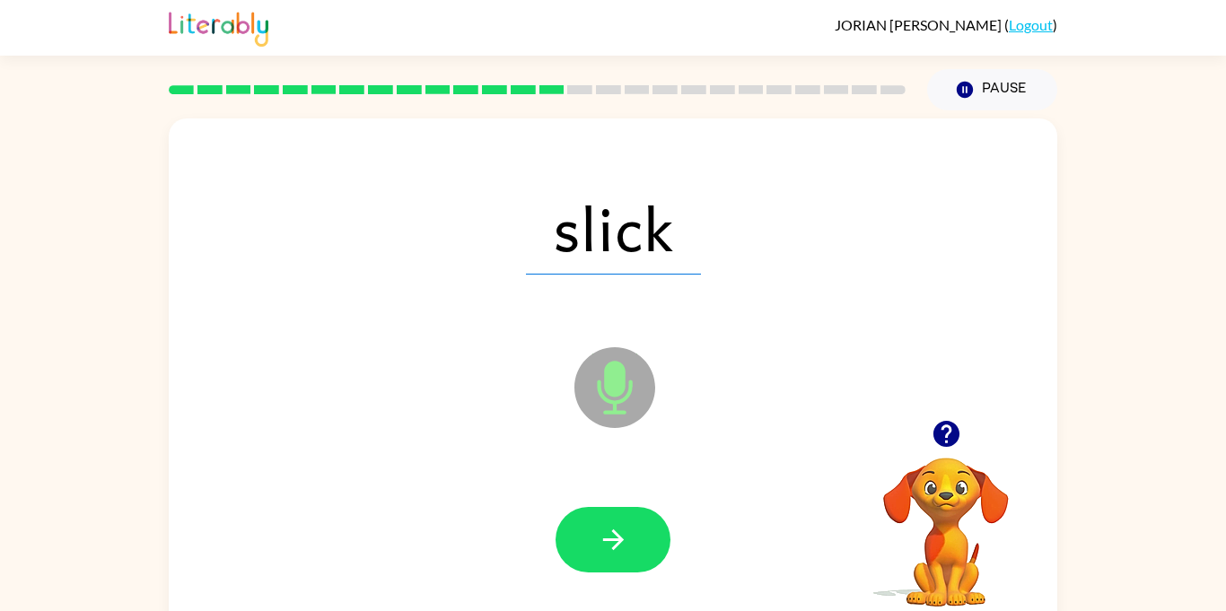
click at [637, 525] on button "button" at bounding box center [612, 539] width 115 height 65
click at [637, 525] on div at bounding box center [612, 539] width 115 height 65
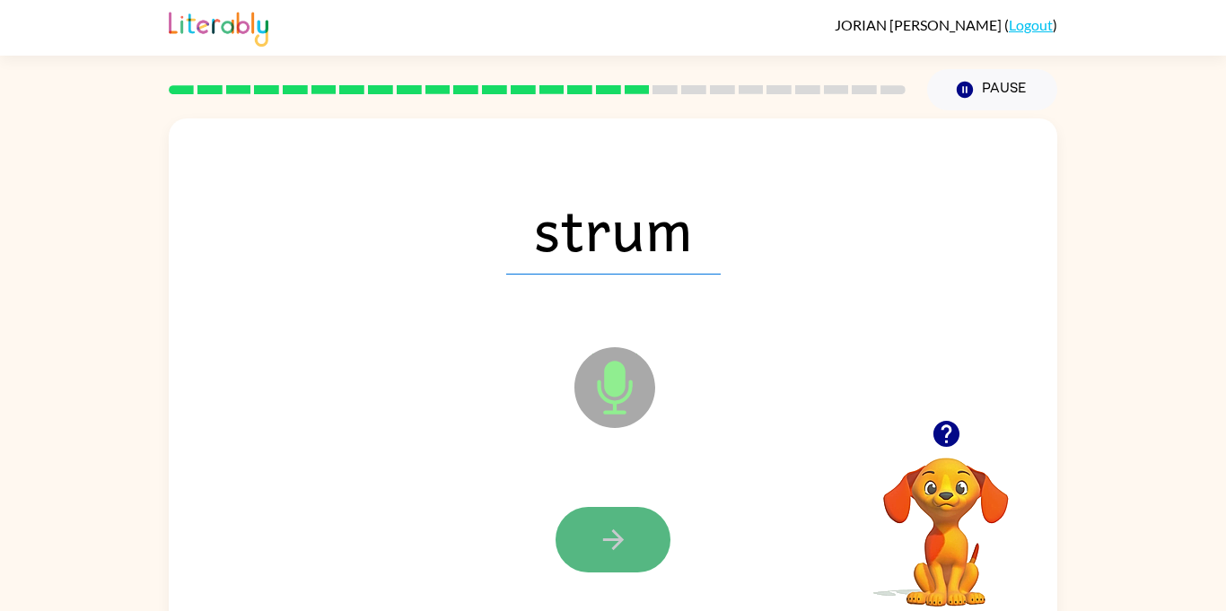
click at [649, 536] on button "button" at bounding box center [612, 539] width 115 height 65
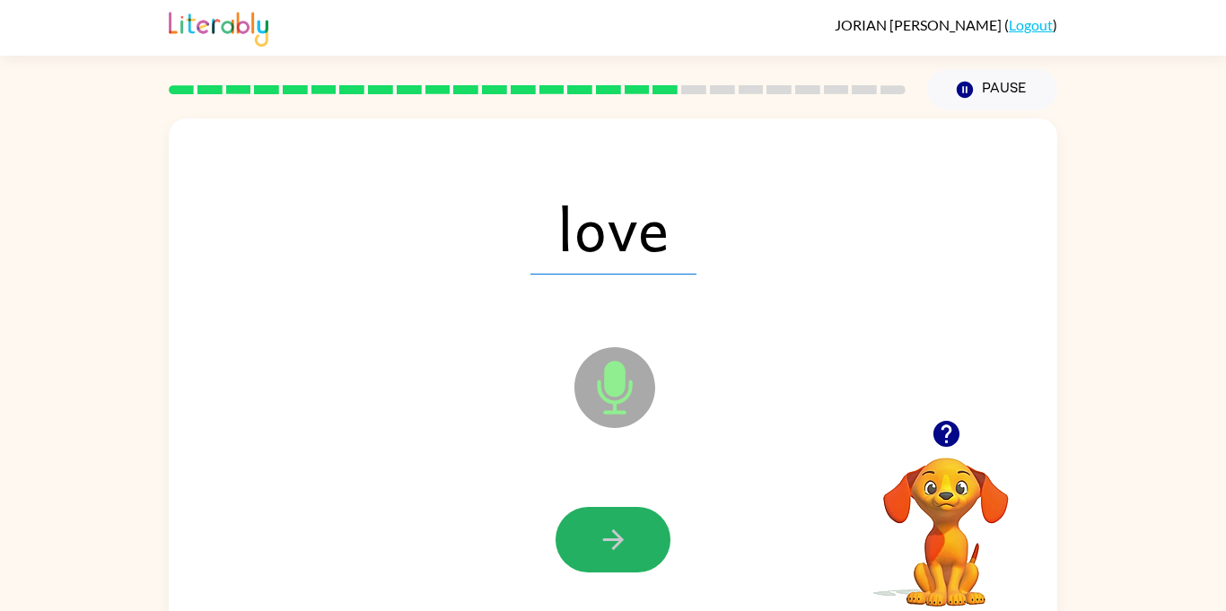
click at [649, 536] on button "button" at bounding box center [612, 539] width 115 height 65
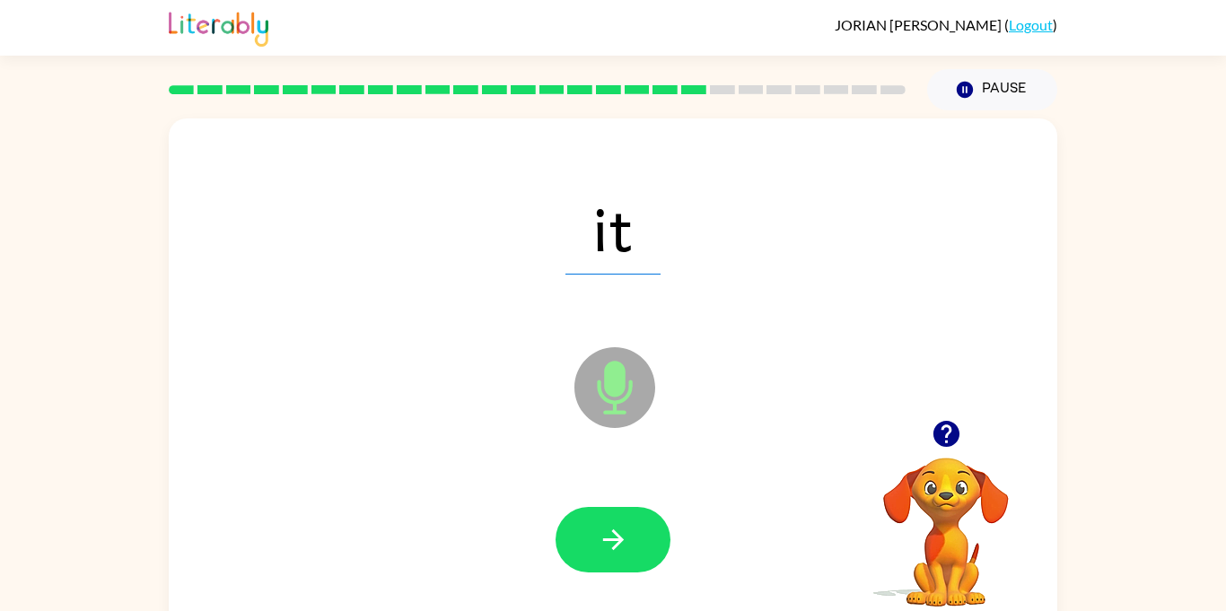
click at [649, 536] on button "button" at bounding box center [612, 539] width 115 height 65
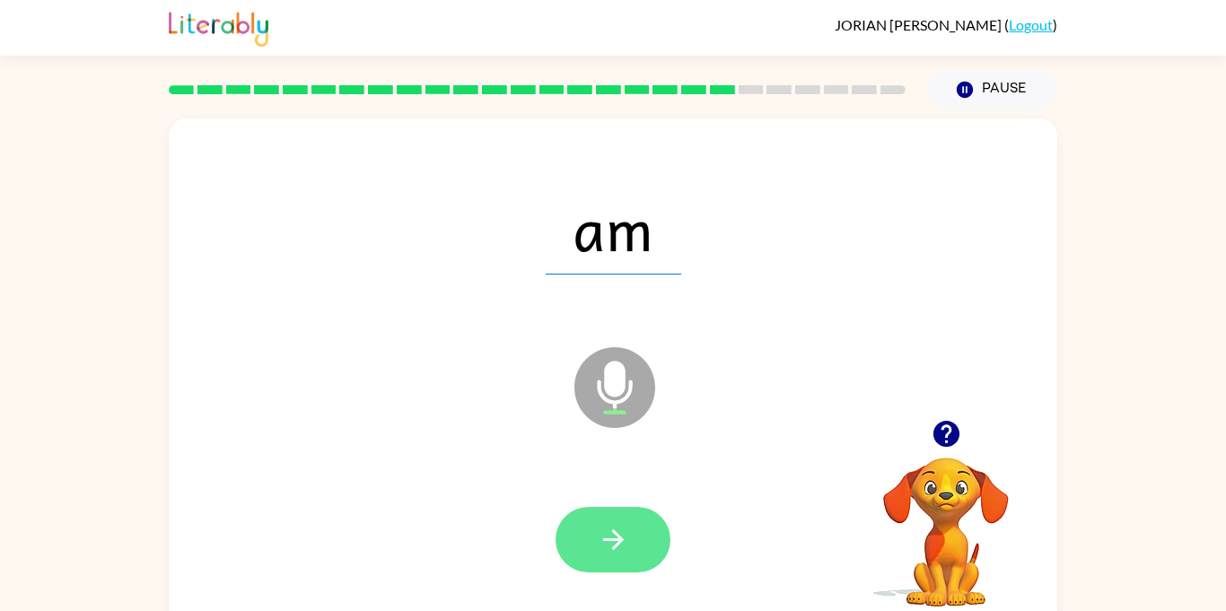
click at [648, 539] on button "button" at bounding box center [612, 539] width 115 height 65
click at [664, 554] on button "button" at bounding box center [612, 539] width 115 height 65
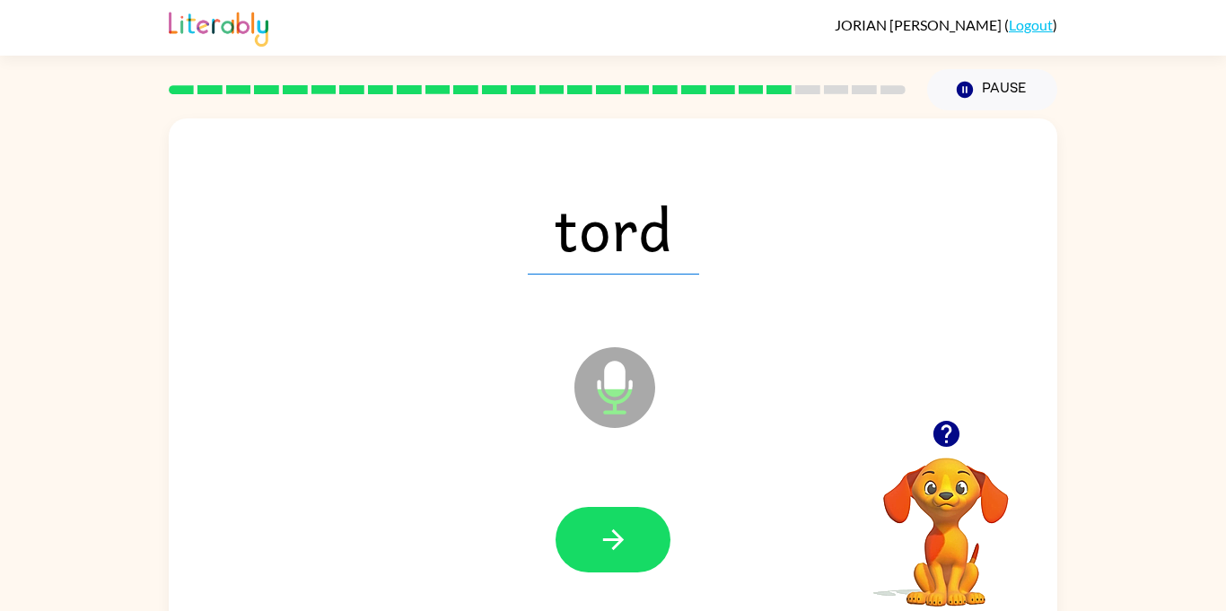
click at [663, 553] on button "button" at bounding box center [612, 539] width 115 height 65
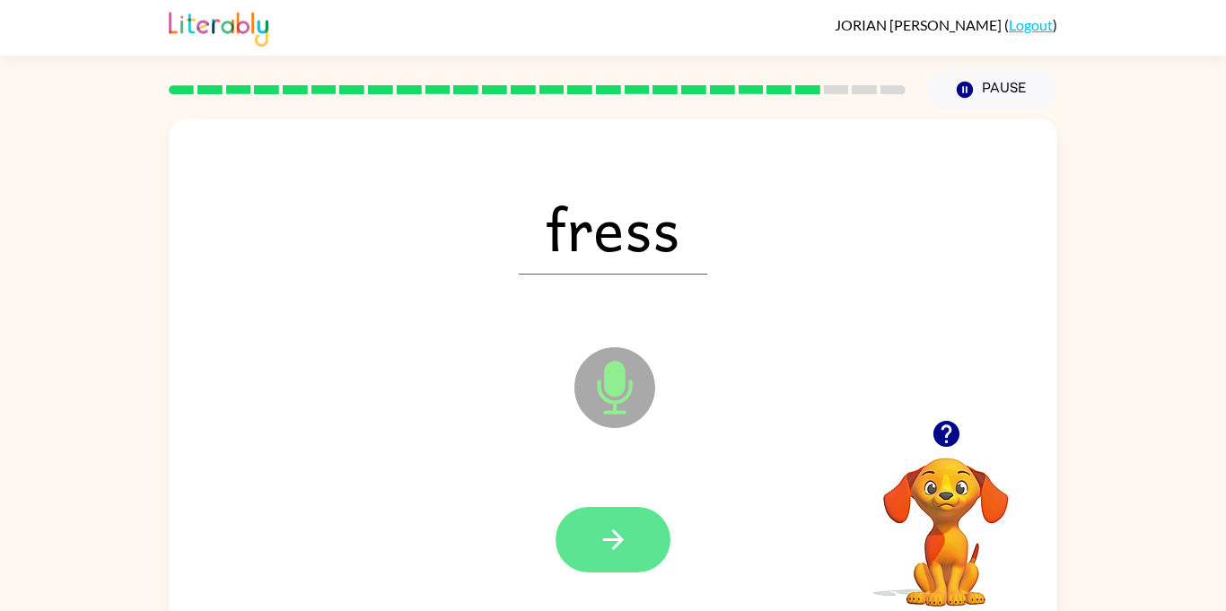
click at [652, 543] on button "button" at bounding box center [612, 539] width 115 height 65
click at [602, 526] on icon "button" at bounding box center [612, 539] width 31 height 31
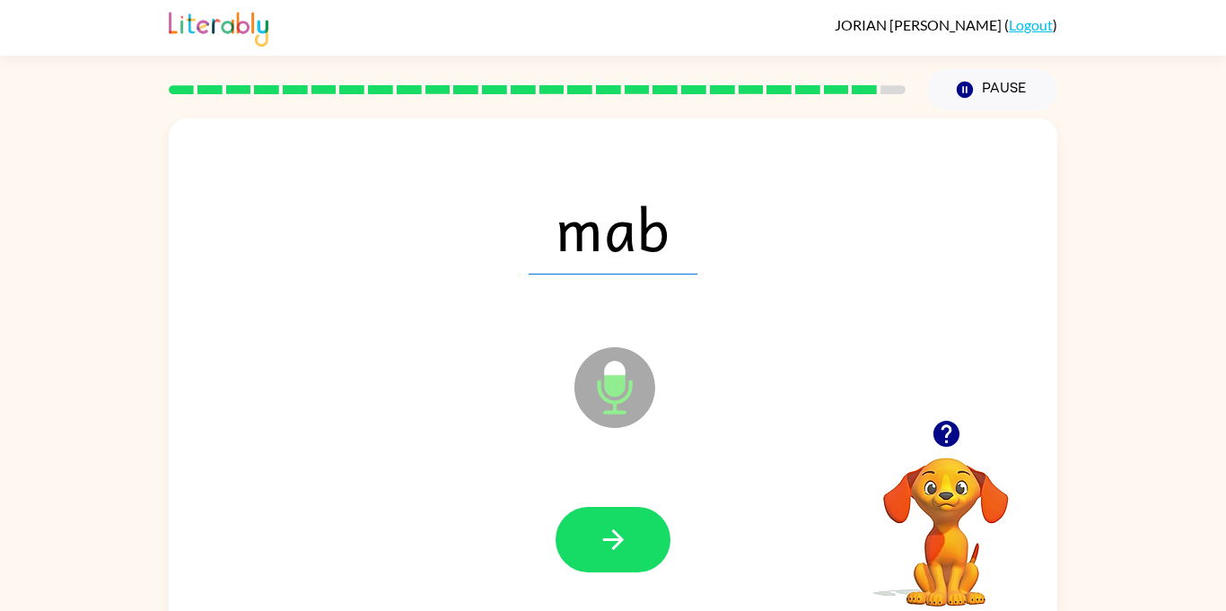
click at [602, 526] on icon "button" at bounding box center [612, 539] width 31 height 31
